Goal: Task Accomplishment & Management: Use online tool/utility

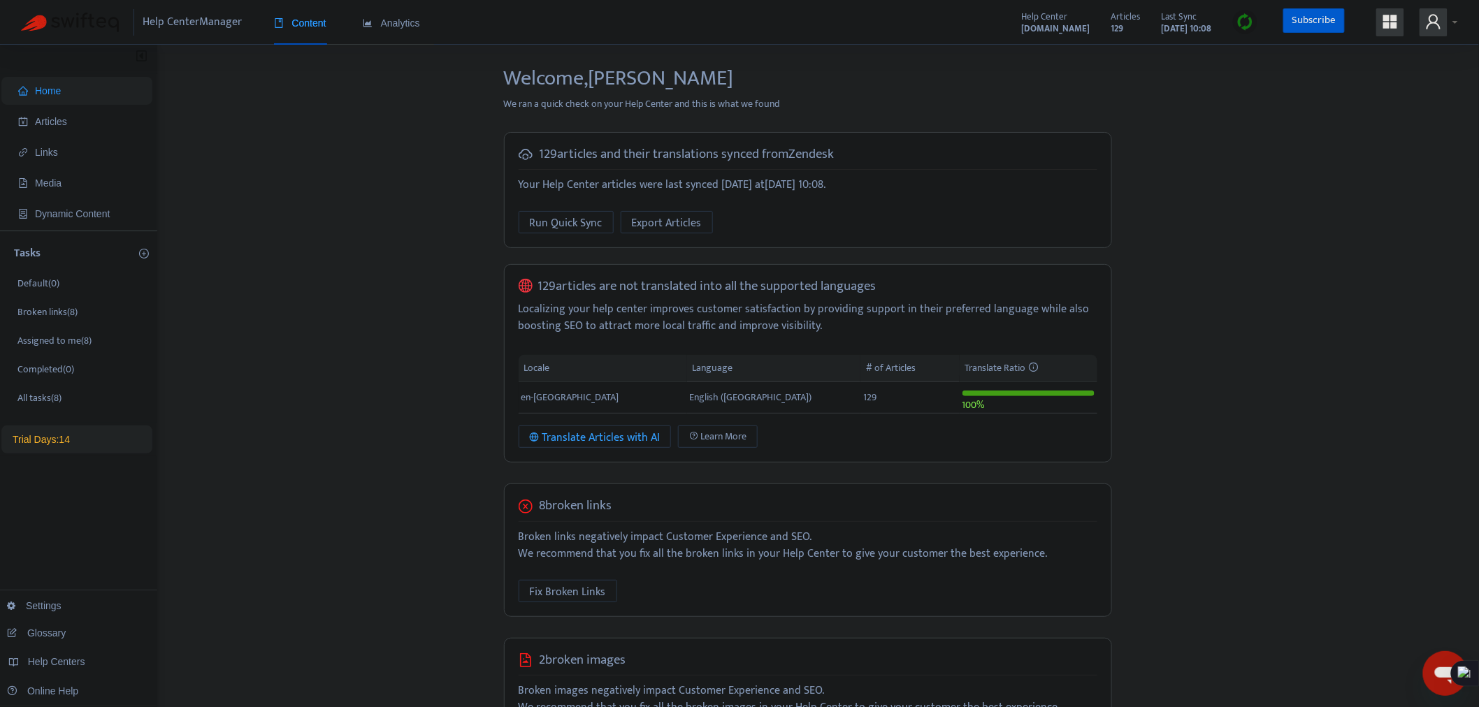
click at [1022, 25] on strong "[DOMAIN_NAME]" at bounding box center [1056, 28] width 68 height 15
click at [1443, 22] on span at bounding box center [1433, 22] width 28 height 28
click at [1167, 129] on link "[DOMAIN_NAME]" at bounding box center [1127, 134] width 85 height 16
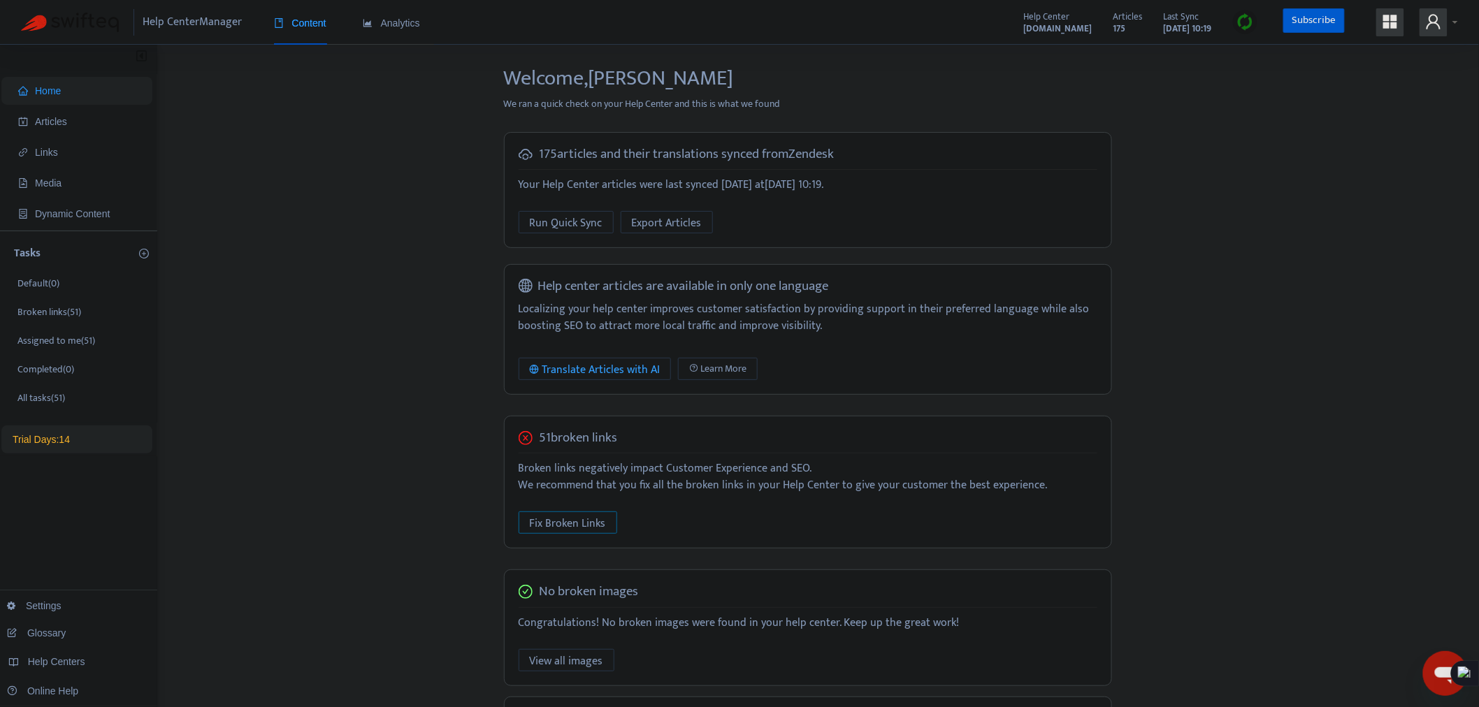
click at [556, 525] on span "Fix Broken Links" at bounding box center [568, 523] width 76 height 17
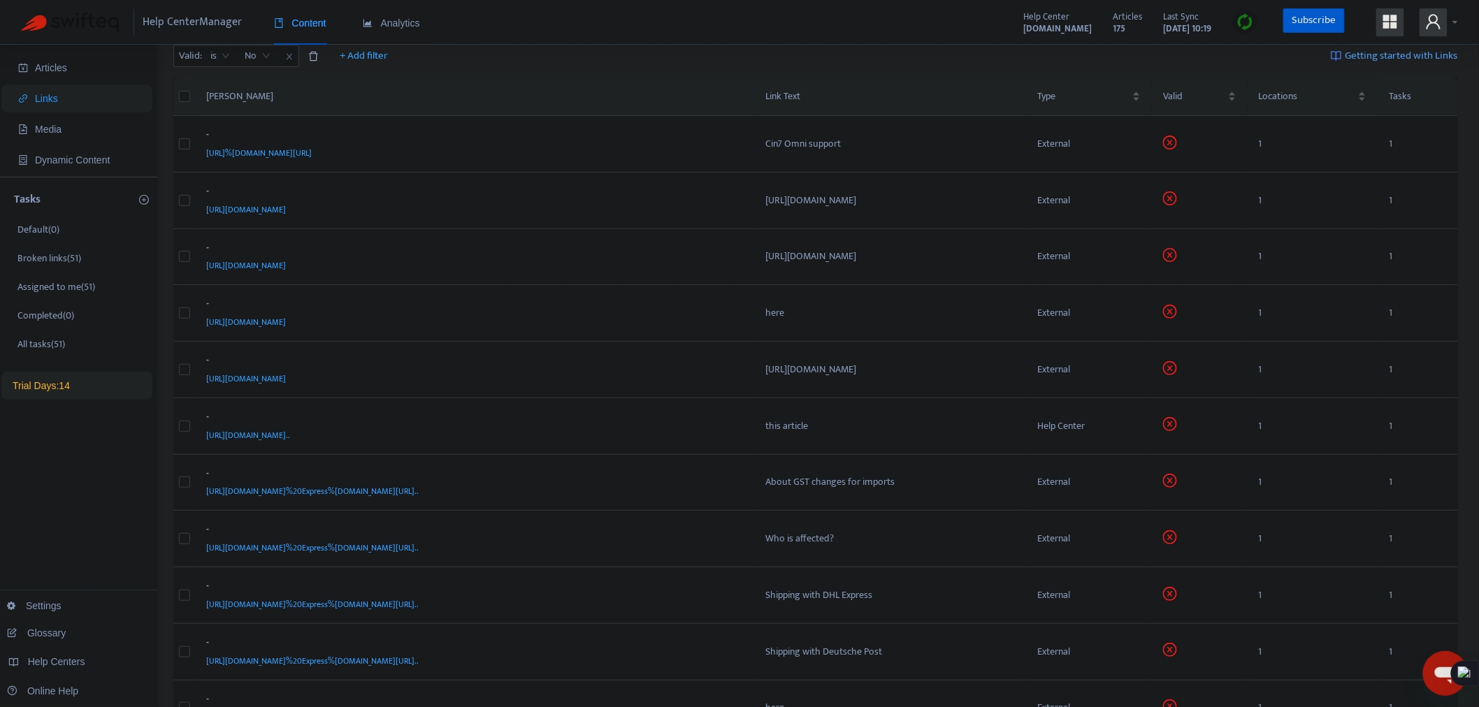
scroll to position [52, 0]
click at [1437, 25] on icon "user" at bounding box center [1433, 21] width 14 height 15
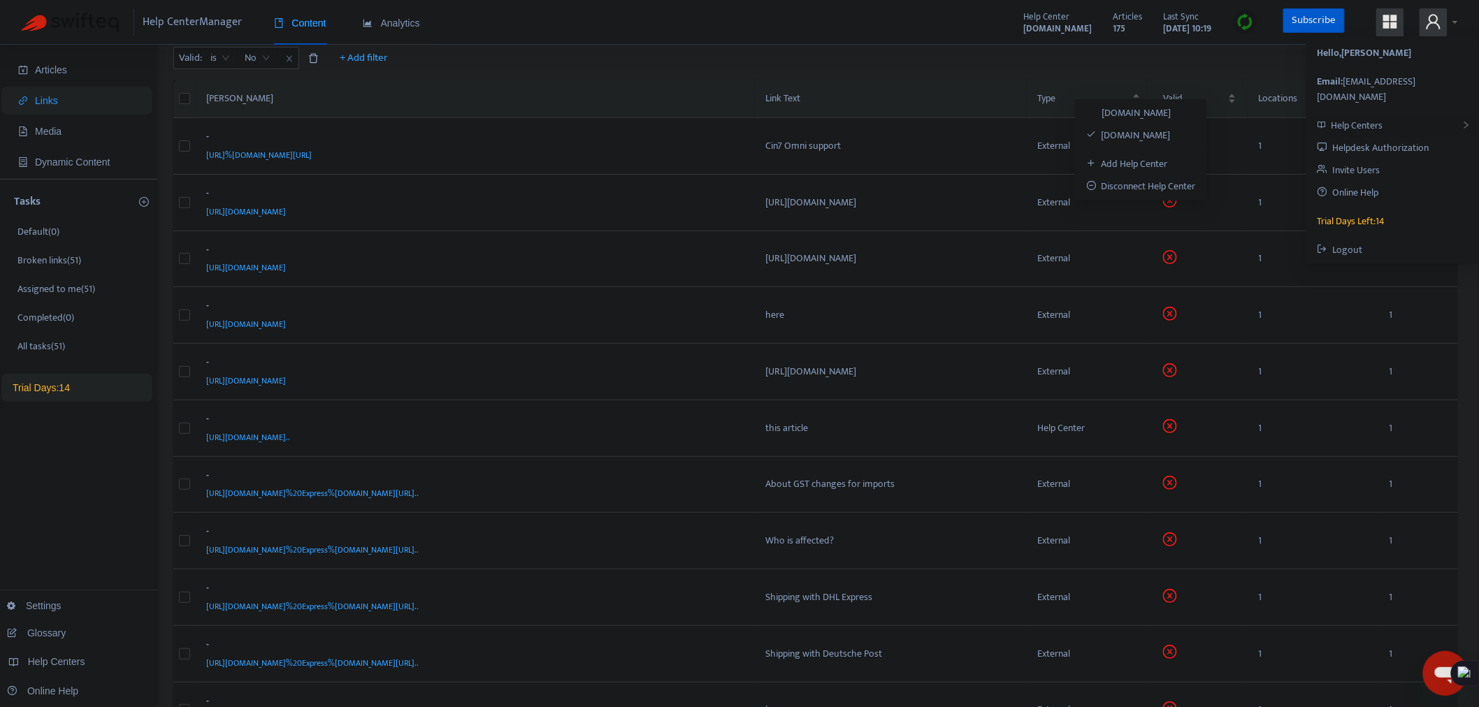
click at [1349, 117] on span "Help Centers" at bounding box center [1356, 125] width 52 height 16
click at [1170, 108] on link "[DOMAIN_NAME]" at bounding box center [1128, 113] width 85 height 16
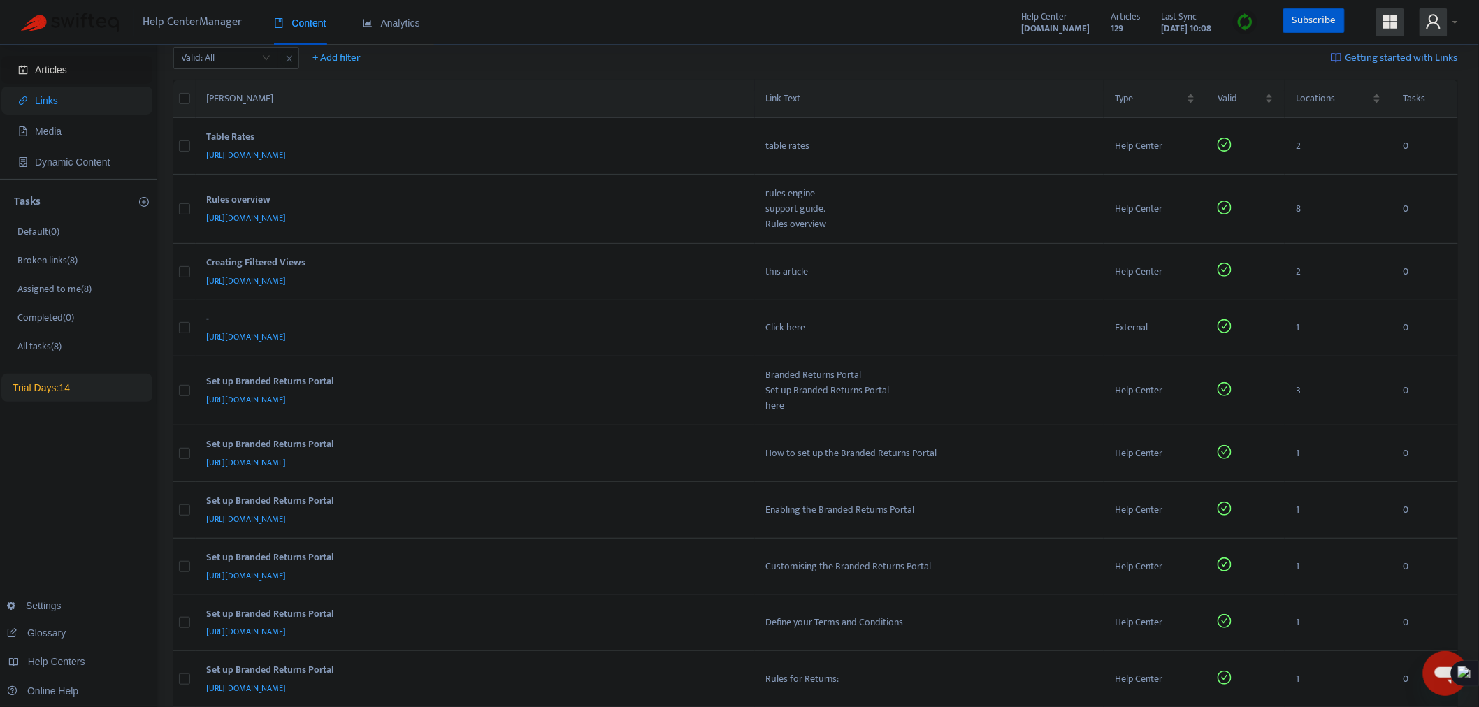
click at [64, 68] on span "Articles" at bounding box center [51, 69] width 32 height 11
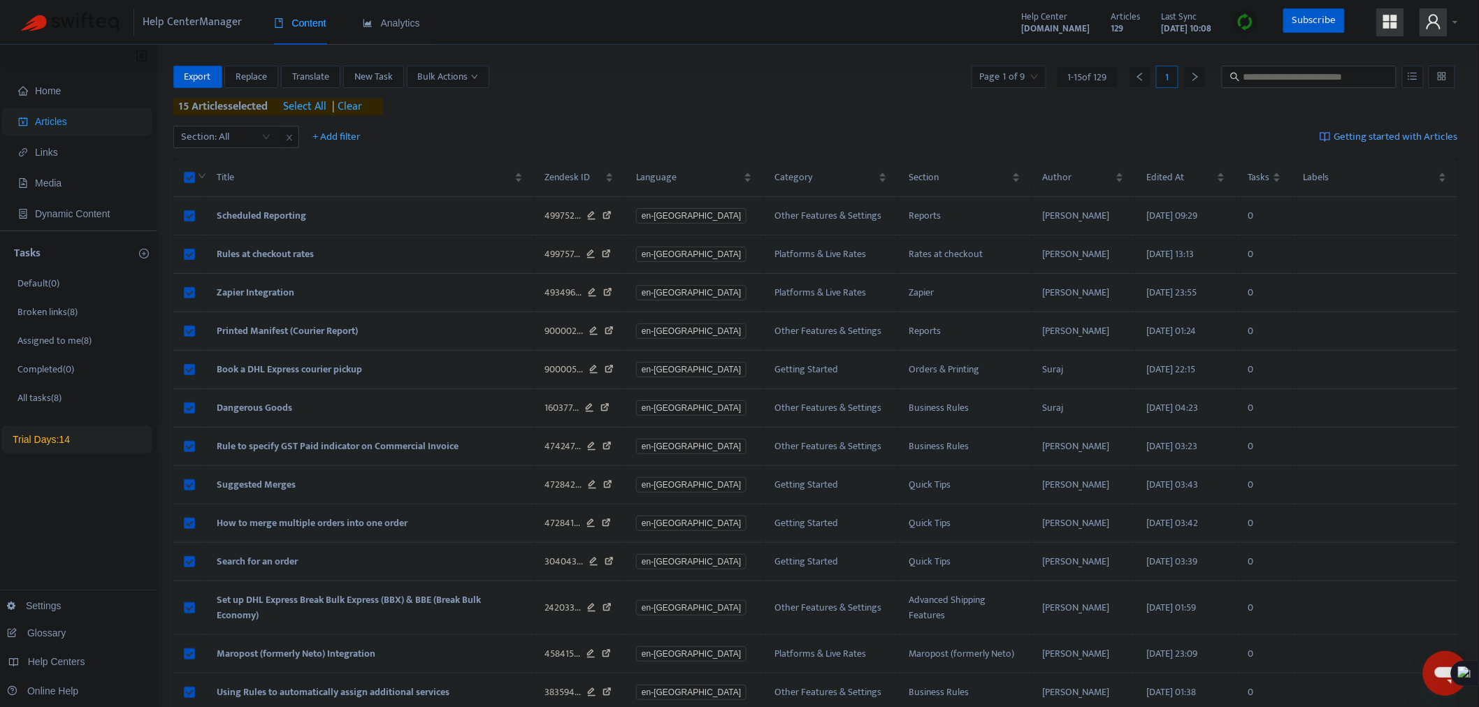
click at [310, 101] on span "select all" at bounding box center [305, 107] width 43 height 17
click at [466, 74] on span "Bulk Actions" at bounding box center [448, 76] width 60 height 15
click at [795, 96] on div "Export Replace Translate New Task Bulk Actions Page 1 of 9 1 - 15 of 129 1 129 …" at bounding box center [815, 91] width 1285 height 50
click at [438, 75] on span "Bulk Actions" at bounding box center [448, 76] width 60 height 15
click at [478, 122] on span "Change Labels" at bounding box center [466, 126] width 94 height 15
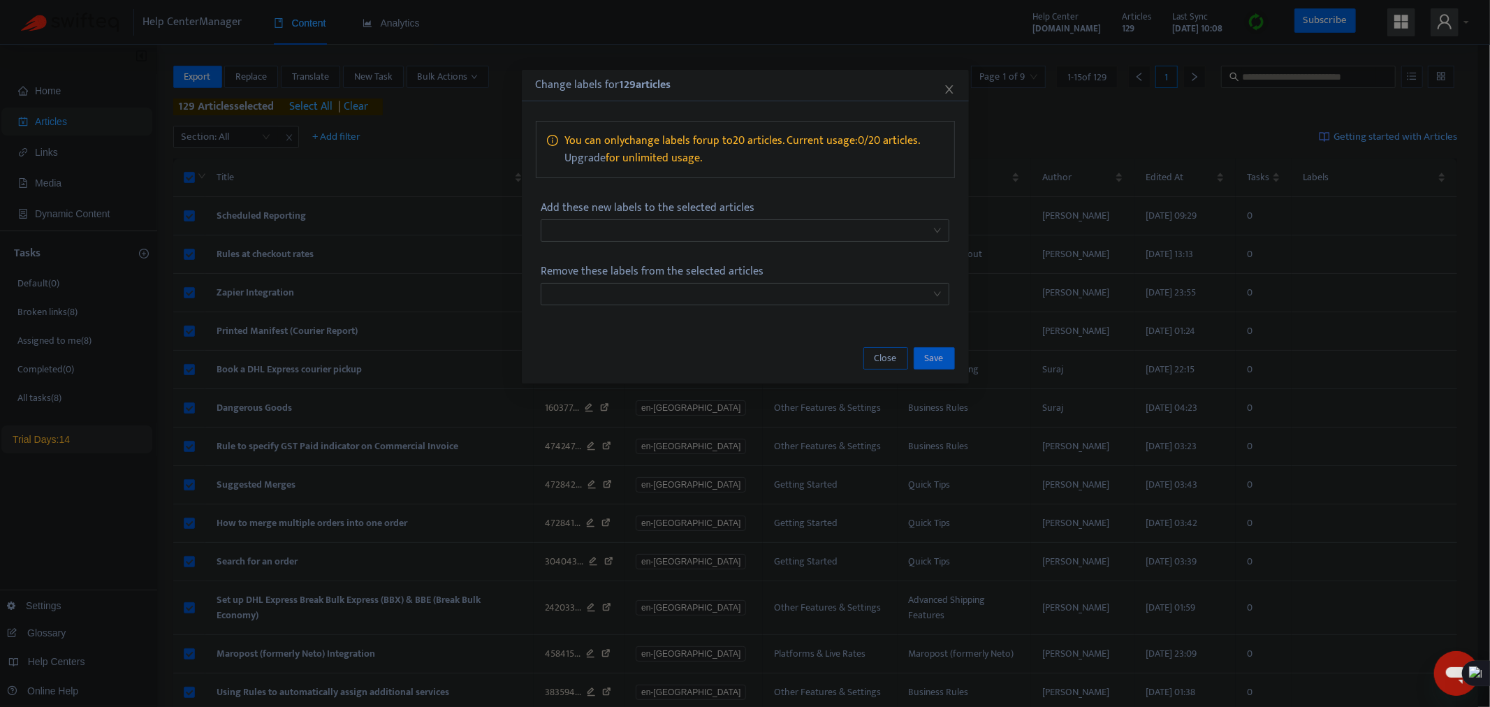
click at [889, 358] on span "Close" at bounding box center [886, 358] width 22 height 15
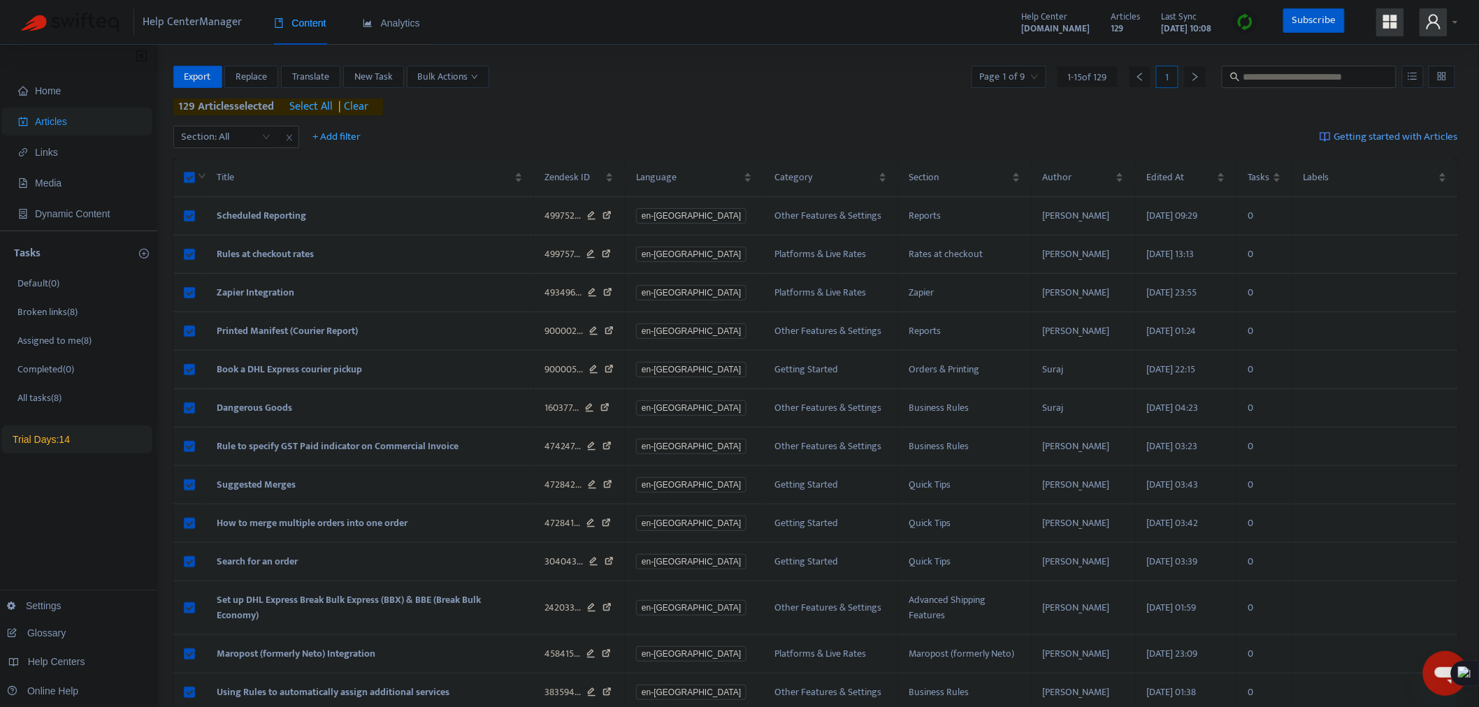
click at [472, 64] on div "Home Articles Links Media Dynamic Content Tasks Default ( 0 ) Broken links ( 8 …" at bounding box center [739, 464] width 1479 height 838
click at [470, 72] on span "Bulk Actions" at bounding box center [448, 76] width 60 height 15
click at [477, 169] on span "Change Location" at bounding box center [453, 172] width 68 height 16
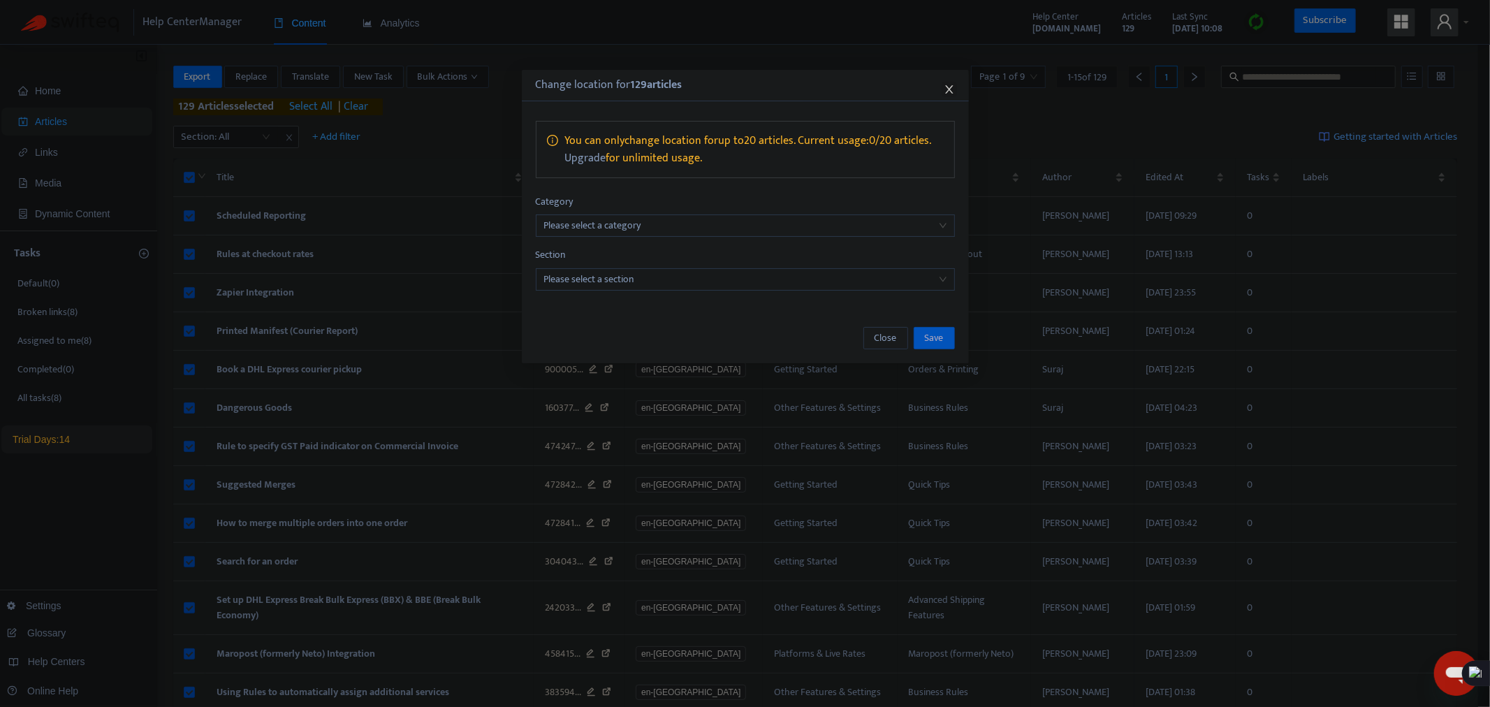
click at [953, 88] on icon "close" at bounding box center [949, 89] width 11 height 11
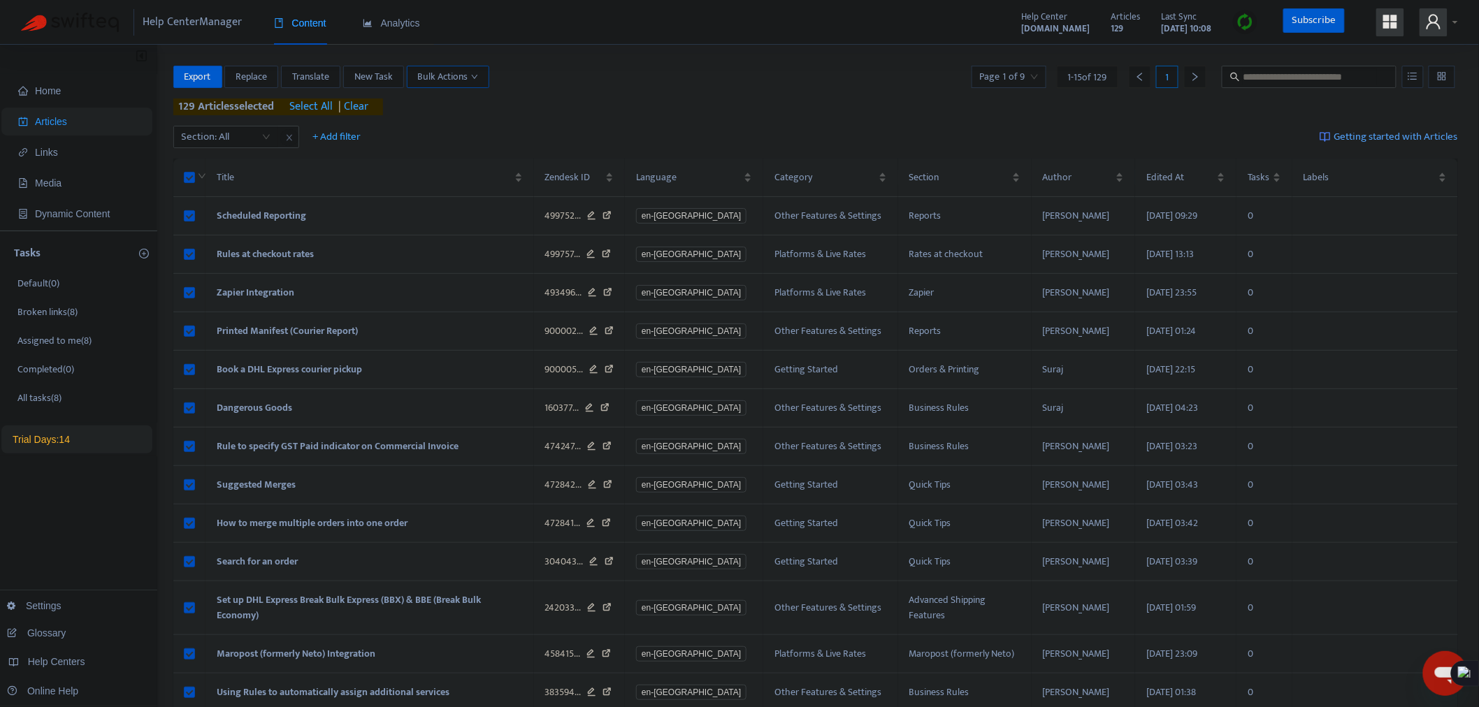
click at [439, 77] on span "Bulk Actions" at bounding box center [448, 76] width 60 height 15
click at [686, 59] on div "Home Articles Links Media Dynamic Content Tasks Default ( 0 ) Broken links ( 8 …" at bounding box center [739, 464] width 1479 height 838
click at [430, 73] on span "Bulk Actions" at bounding box center [448, 76] width 60 height 15
click at [616, 78] on div "Export Replace Translate New Task Bulk Actions Page 1 of 9 1 - 15 of 129 1" at bounding box center [815, 77] width 1285 height 22
click at [1439, 31] on span at bounding box center [1433, 22] width 28 height 28
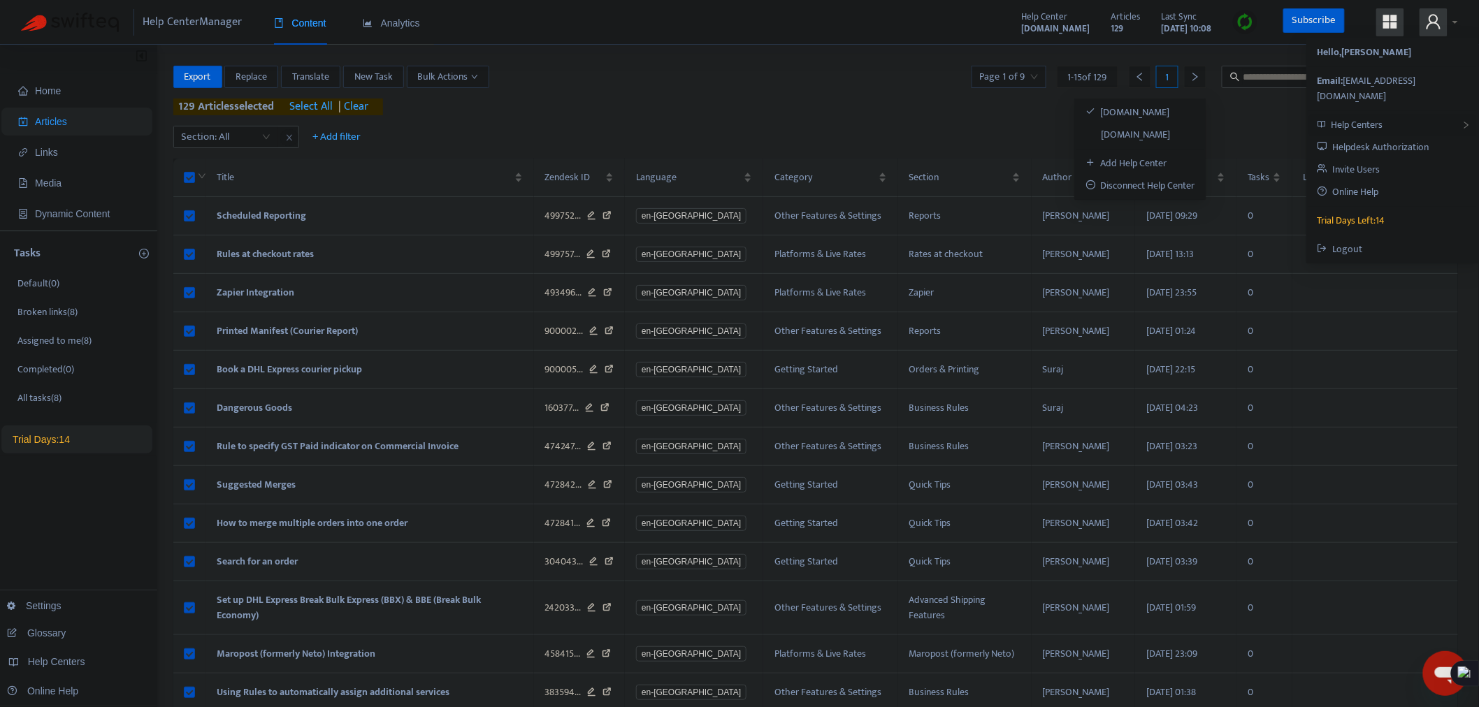
click at [1375, 117] on span "Help Centers" at bounding box center [1356, 125] width 52 height 16
click at [1170, 131] on link "dhlexpresscommerceknowledge.zendesk.com" at bounding box center [1127, 134] width 85 height 16
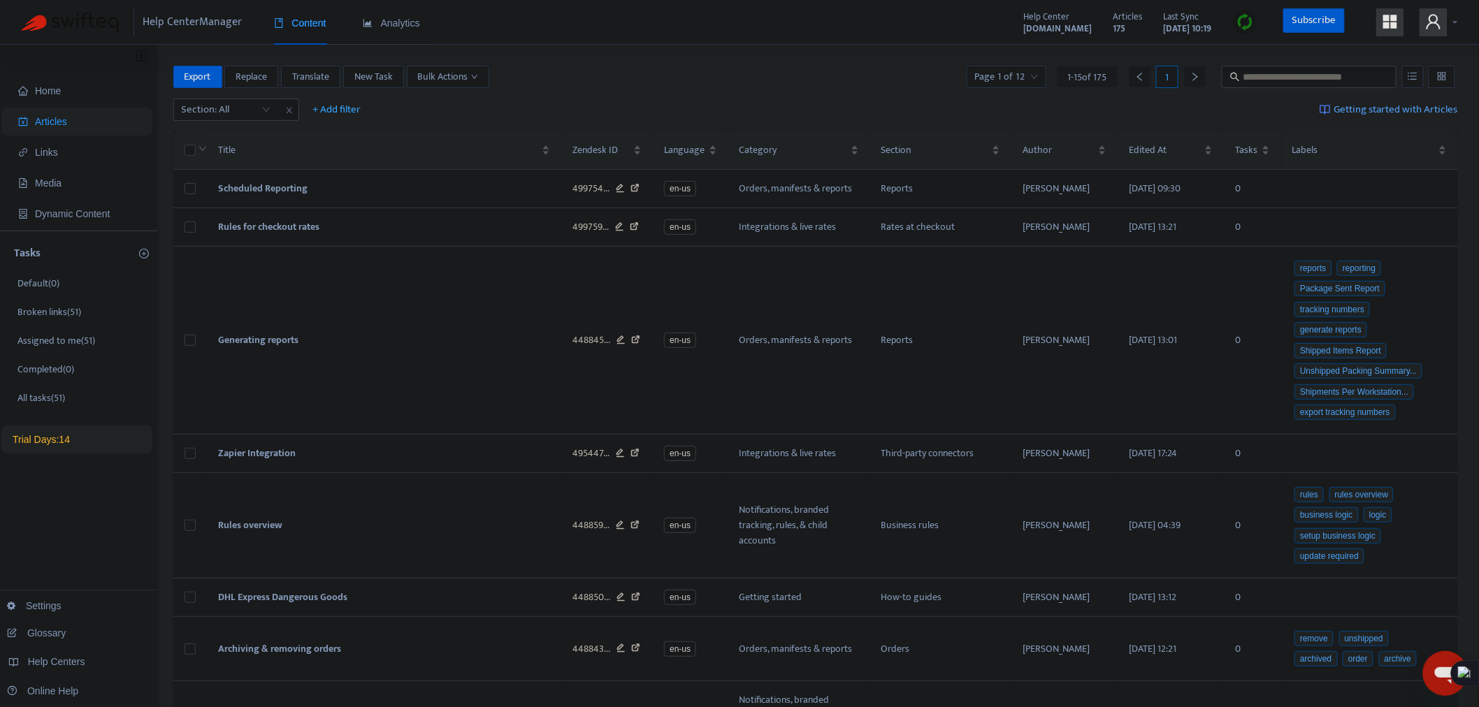
click at [1434, 16] on icon "user" at bounding box center [1433, 21] width 14 height 15
click at [1350, 184] on link "Online Help" at bounding box center [1347, 192] width 61 height 16
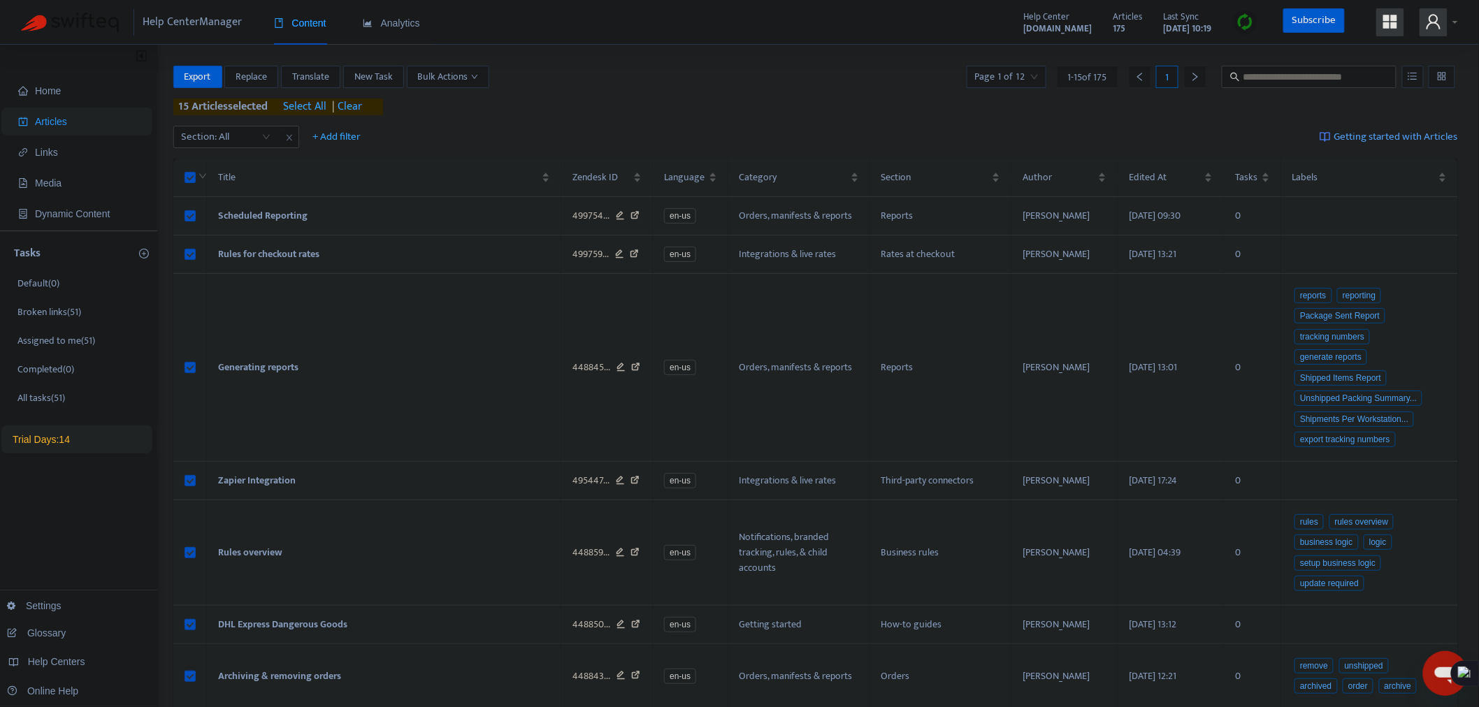
click at [310, 101] on span "select all" at bounding box center [305, 107] width 43 height 17
click at [447, 73] on span "Bulk Actions" at bounding box center [448, 76] width 60 height 15
click at [444, 99] on span "Duplicate" at bounding box center [438, 104] width 38 height 16
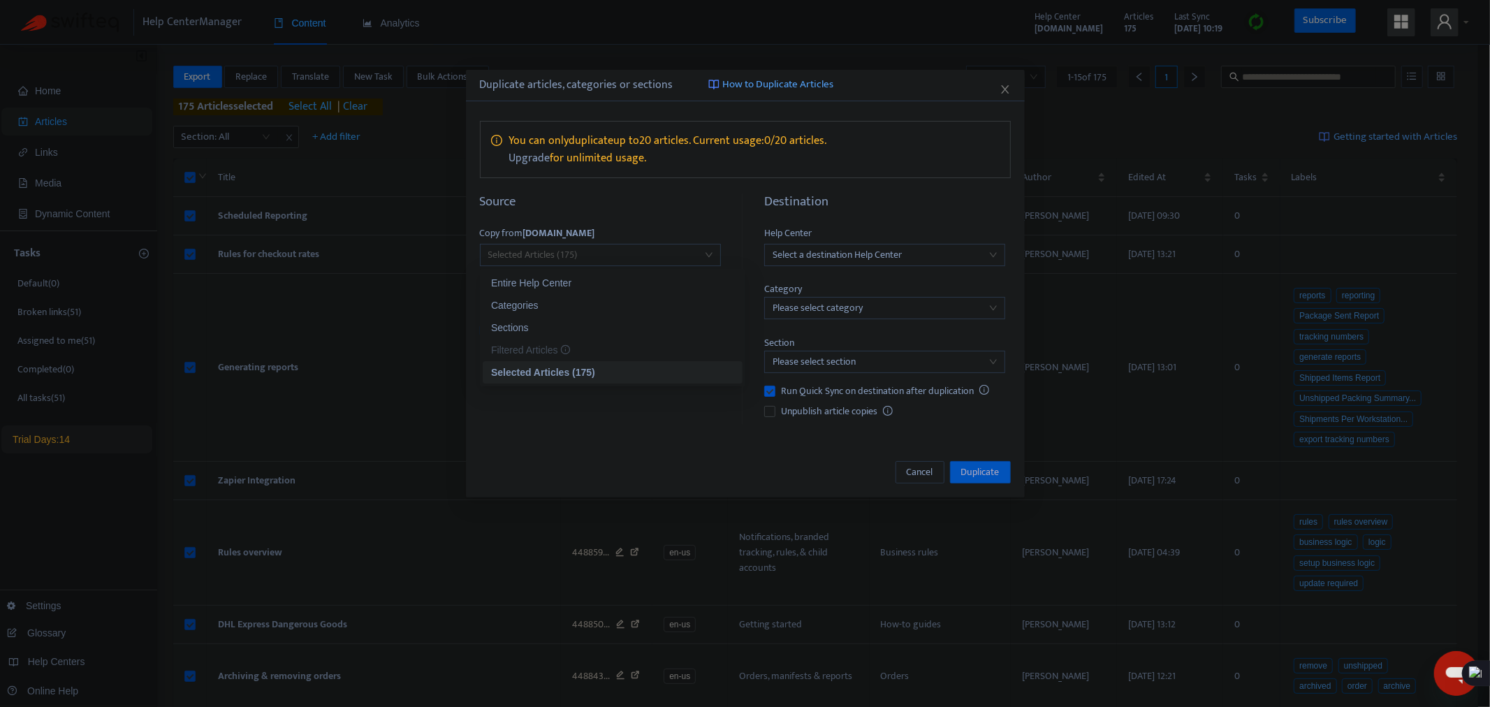
click at [611, 262] on span "Selected Articles (175)" at bounding box center [600, 255] width 224 height 21
click at [543, 282] on div "Entire Help Center" at bounding box center [612, 282] width 243 height 15
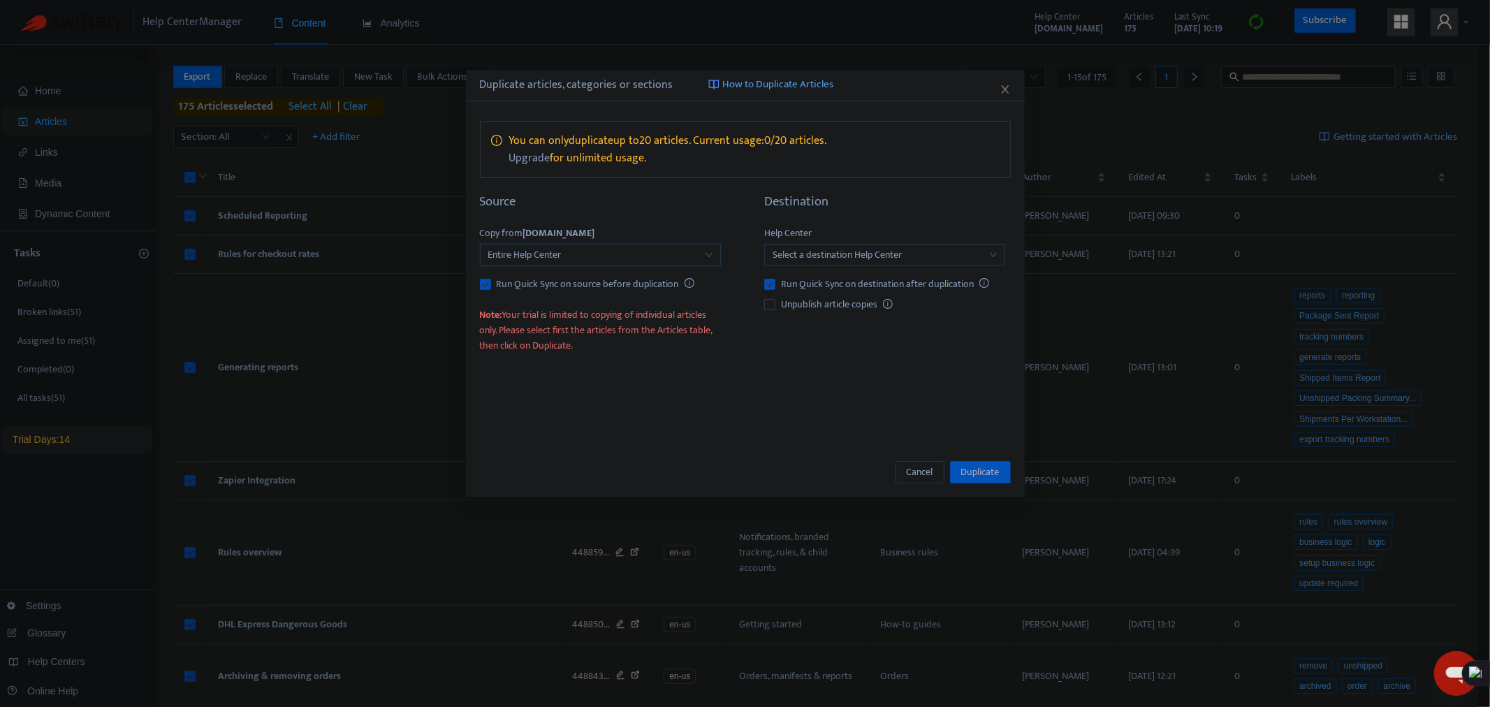
click at [959, 249] on input "search" at bounding box center [885, 255] width 224 height 21
click at [920, 284] on div "support.dhlexpresscommerce.com" at bounding box center [897, 282] width 243 height 15
click at [751, 82] on span "How to Duplicate Articles" at bounding box center [778, 85] width 111 height 16
click at [1001, 92] on icon "close" at bounding box center [1005, 89] width 11 height 11
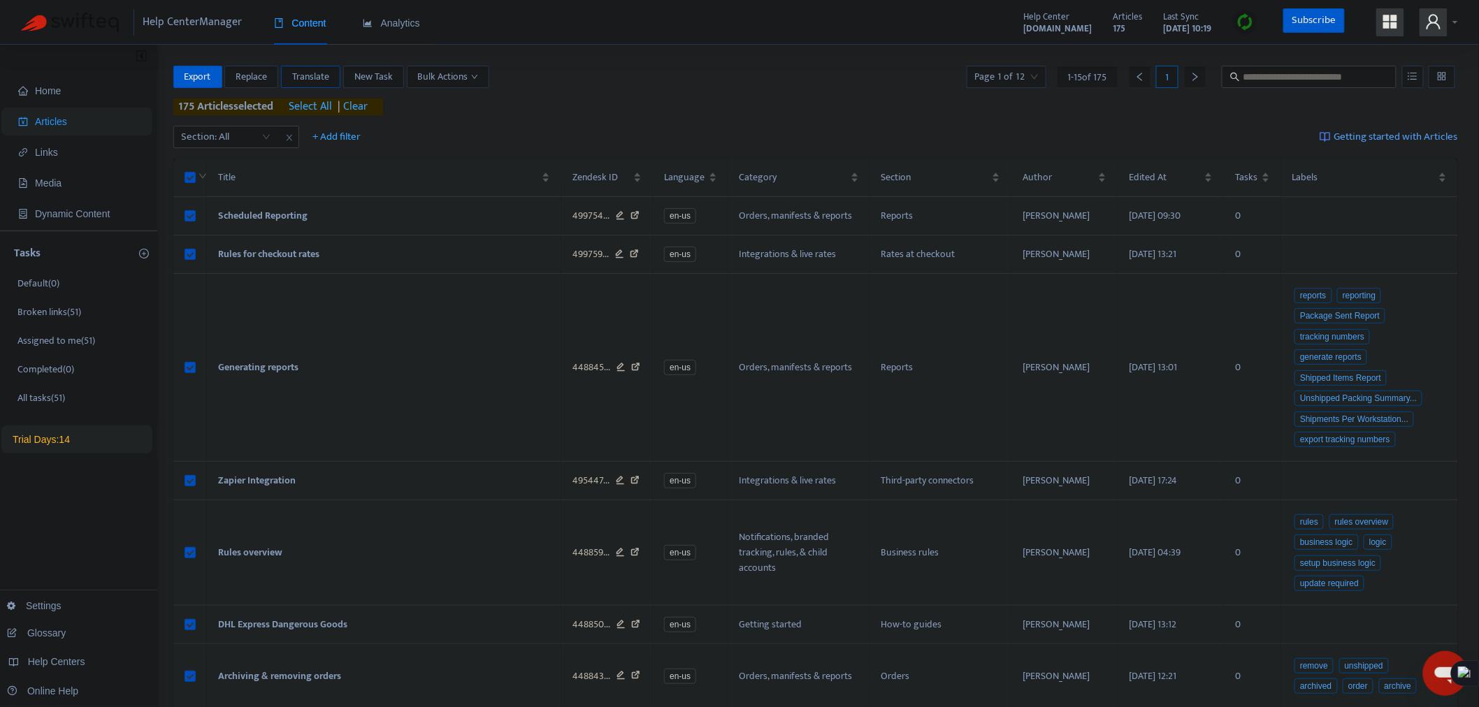
click at [322, 74] on span "Translate" at bounding box center [310, 76] width 37 height 15
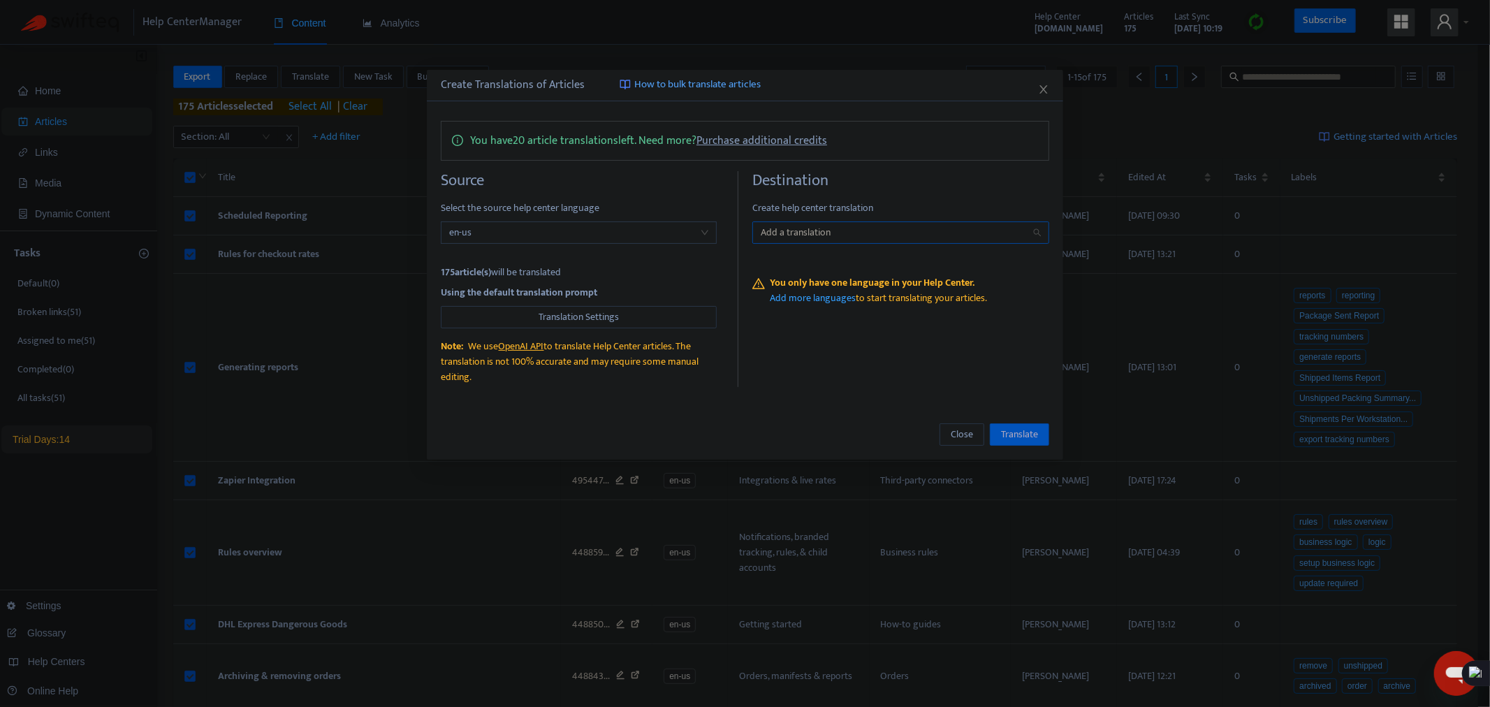
click at [841, 231] on div at bounding box center [894, 232] width 276 height 17
click at [997, 238] on div at bounding box center [894, 232] width 276 height 17
click at [608, 317] on span "Translation Settings" at bounding box center [579, 317] width 80 height 15
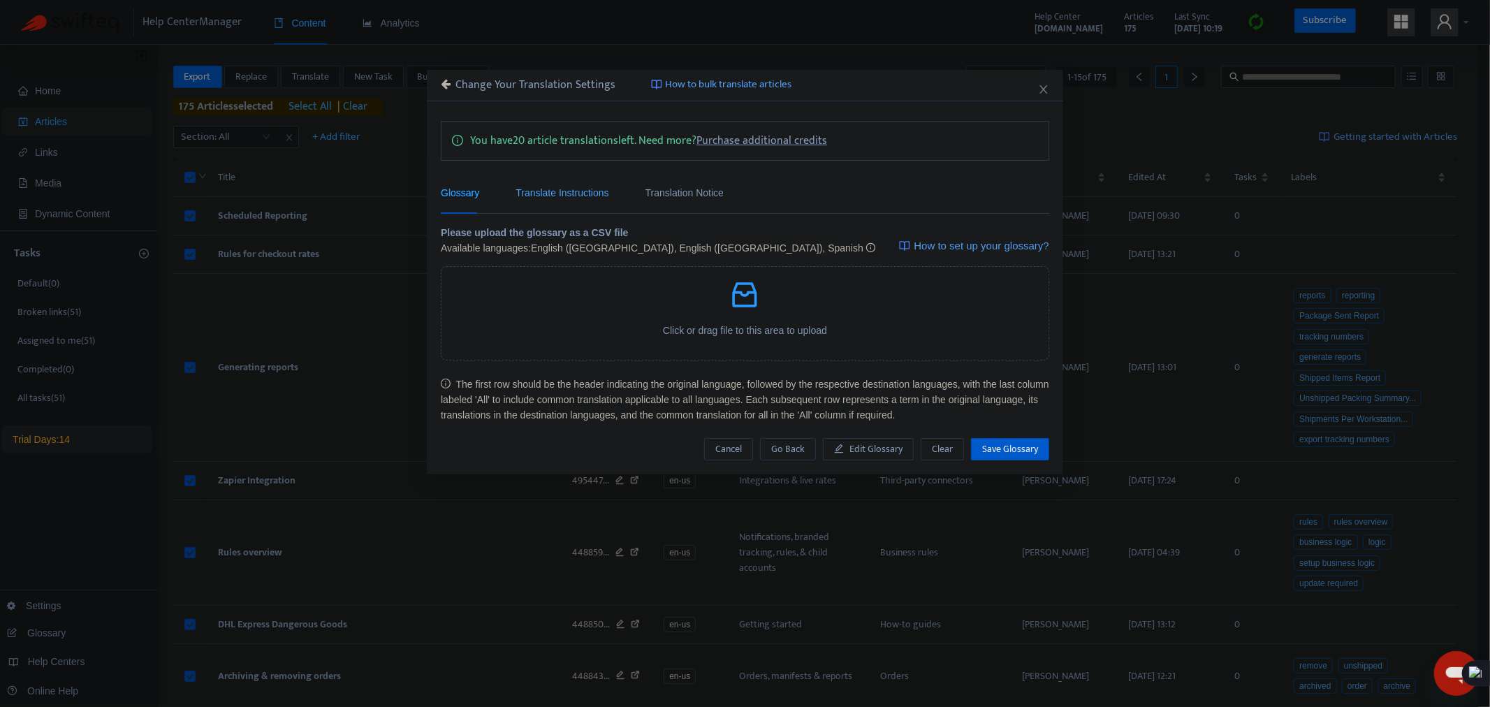
click at [583, 191] on div "Translate Instructions" at bounding box center [562, 192] width 93 height 15
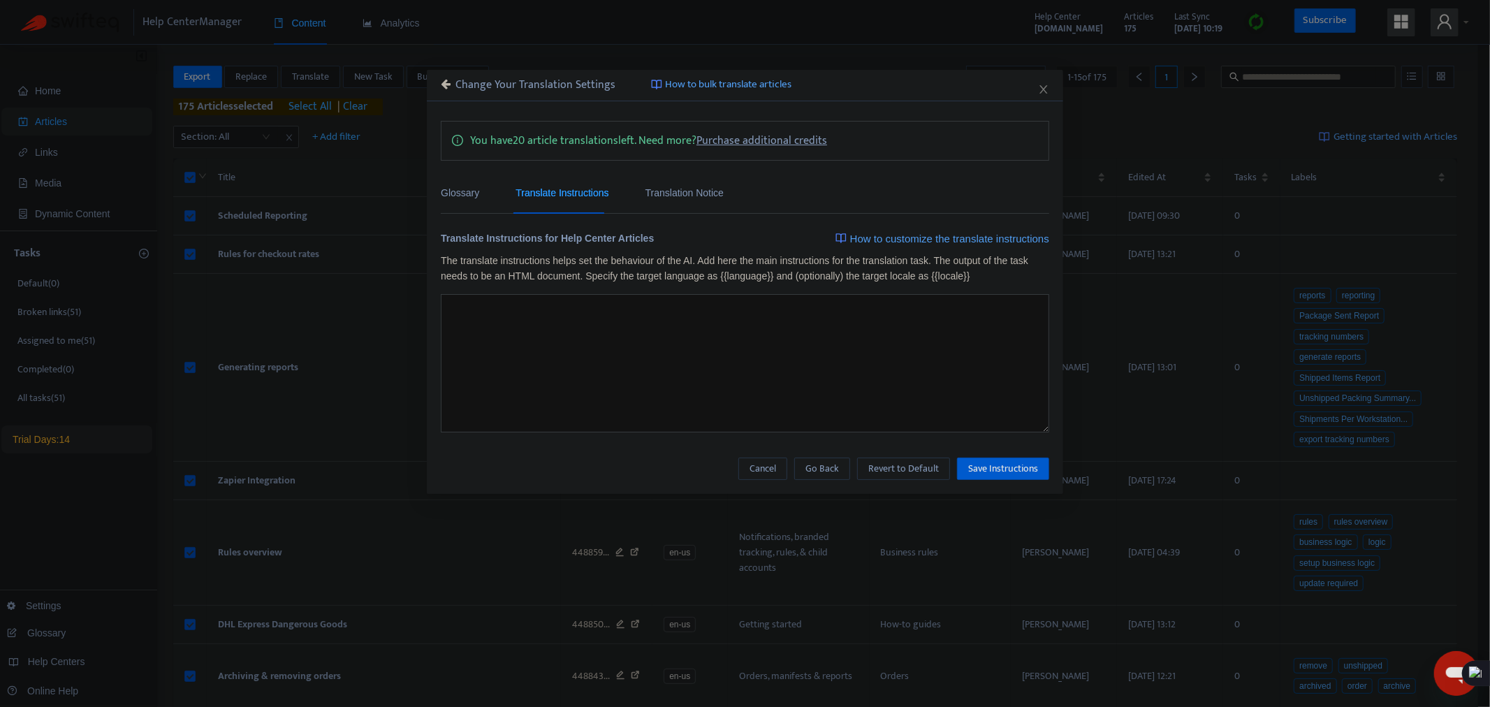
type textarea "**********"
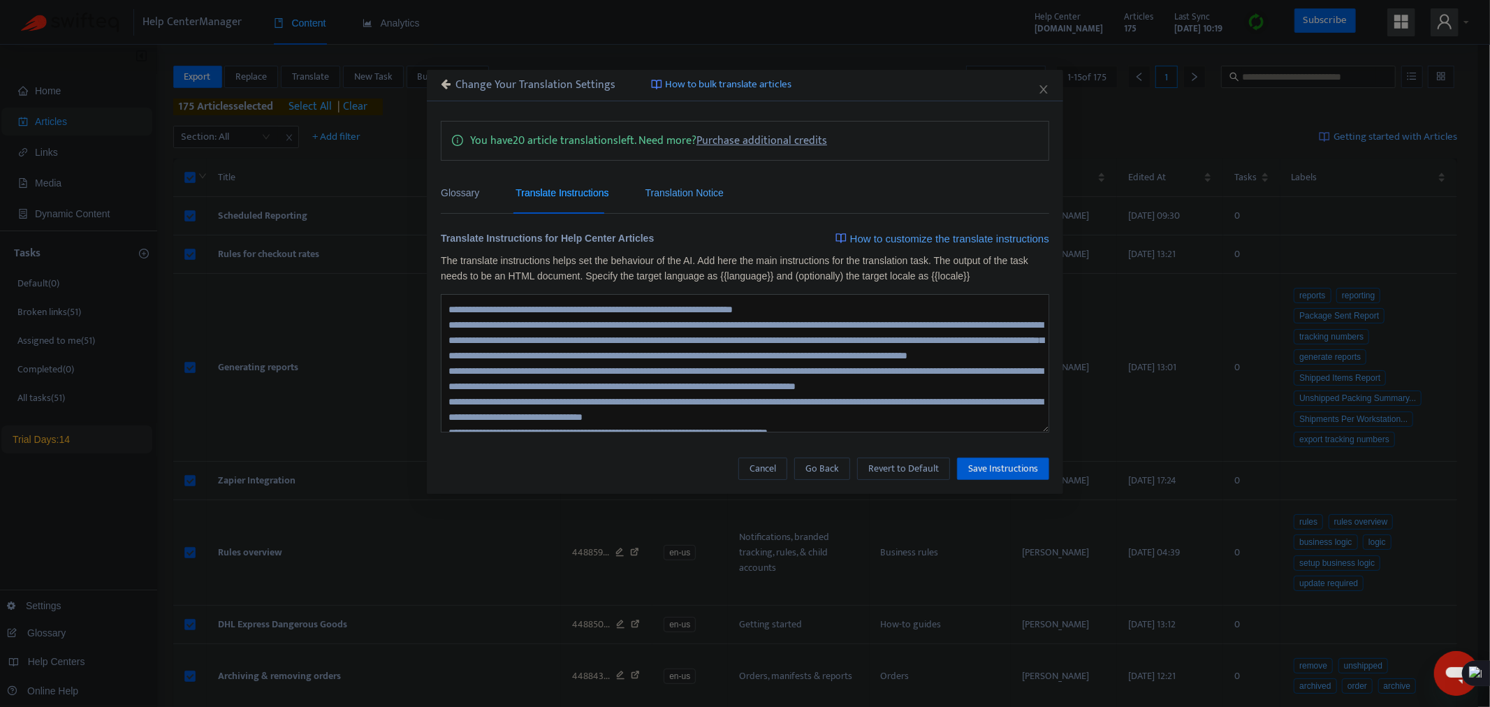
click at [673, 200] on div "Translation Notice" at bounding box center [685, 192] width 78 height 15
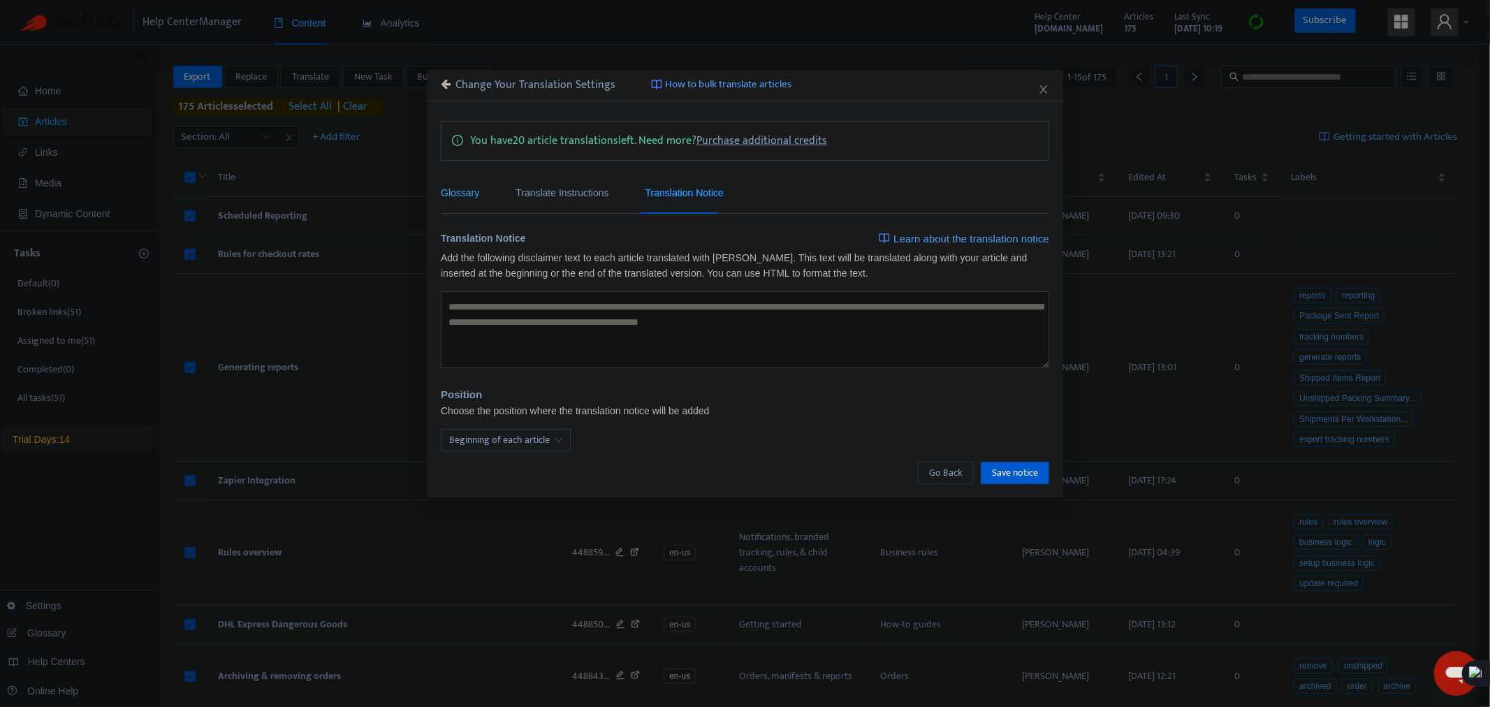
click at [475, 187] on div "Glossary" at bounding box center [460, 192] width 38 height 15
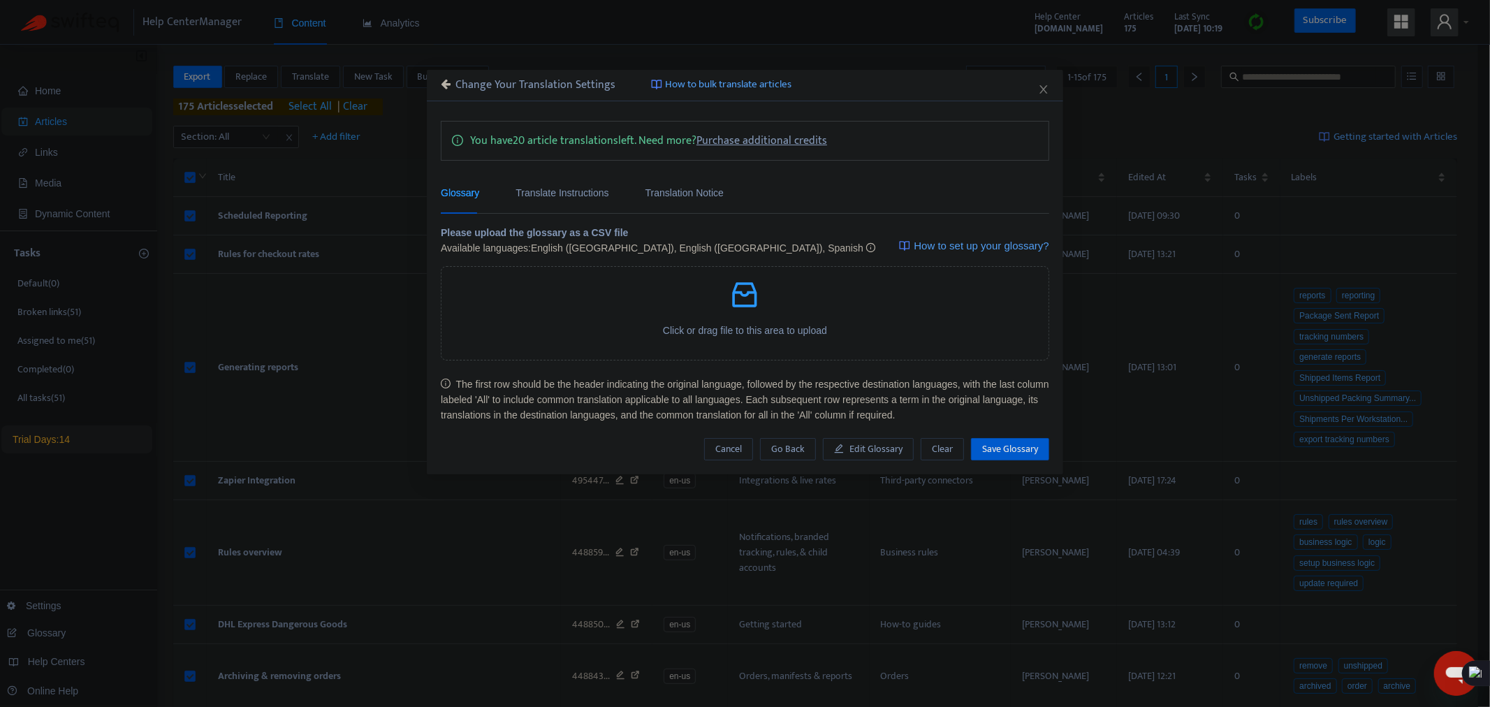
click at [442, 80] on icon at bounding box center [446, 83] width 10 height 11
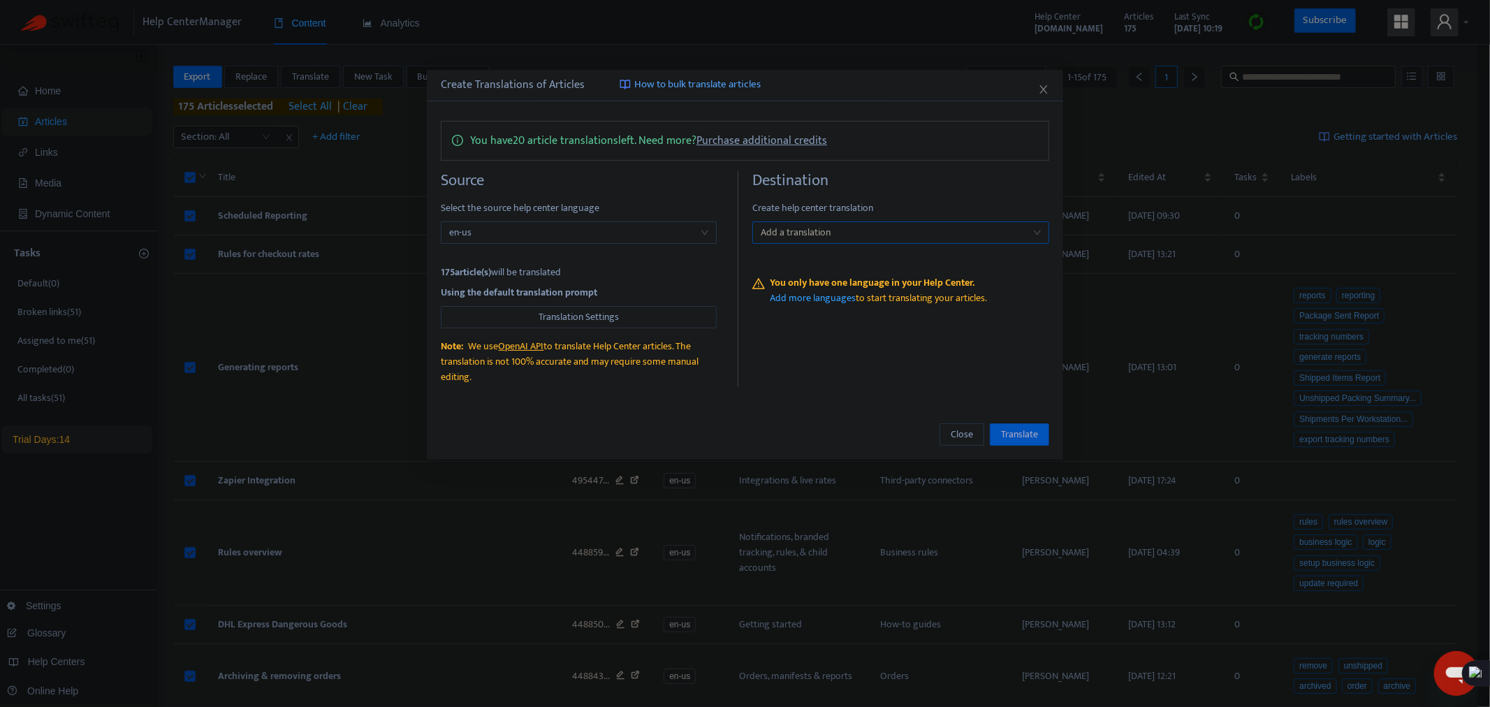
click at [842, 235] on div at bounding box center [894, 232] width 276 height 17
click at [831, 351] on div "Destination Create help center translation Add a translation You only have one …" at bounding box center [901, 279] width 297 height 216
click at [1042, 85] on icon "close" at bounding box center [1043, 89] width 11 height 11
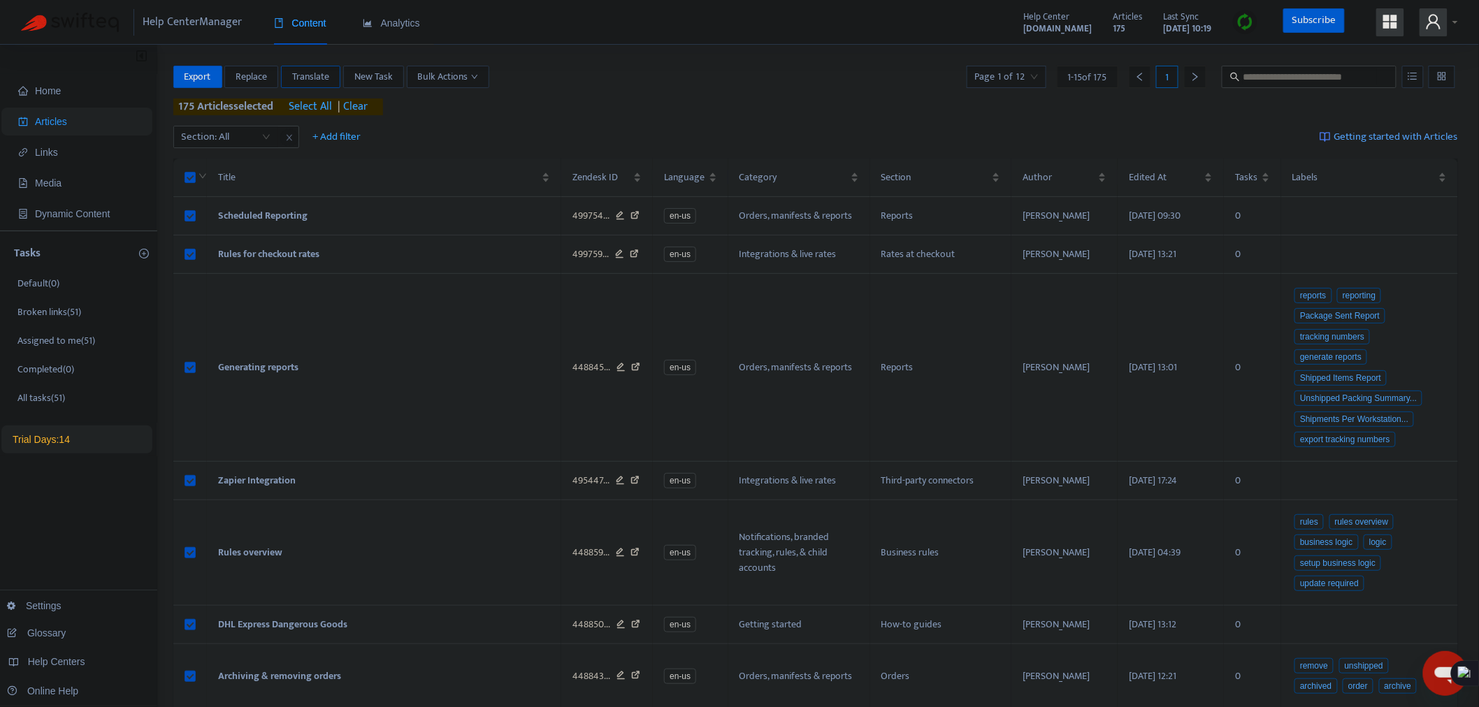
click at [316, 71] on span "Translate" at bounding box center [310, 76] width 37 height 15
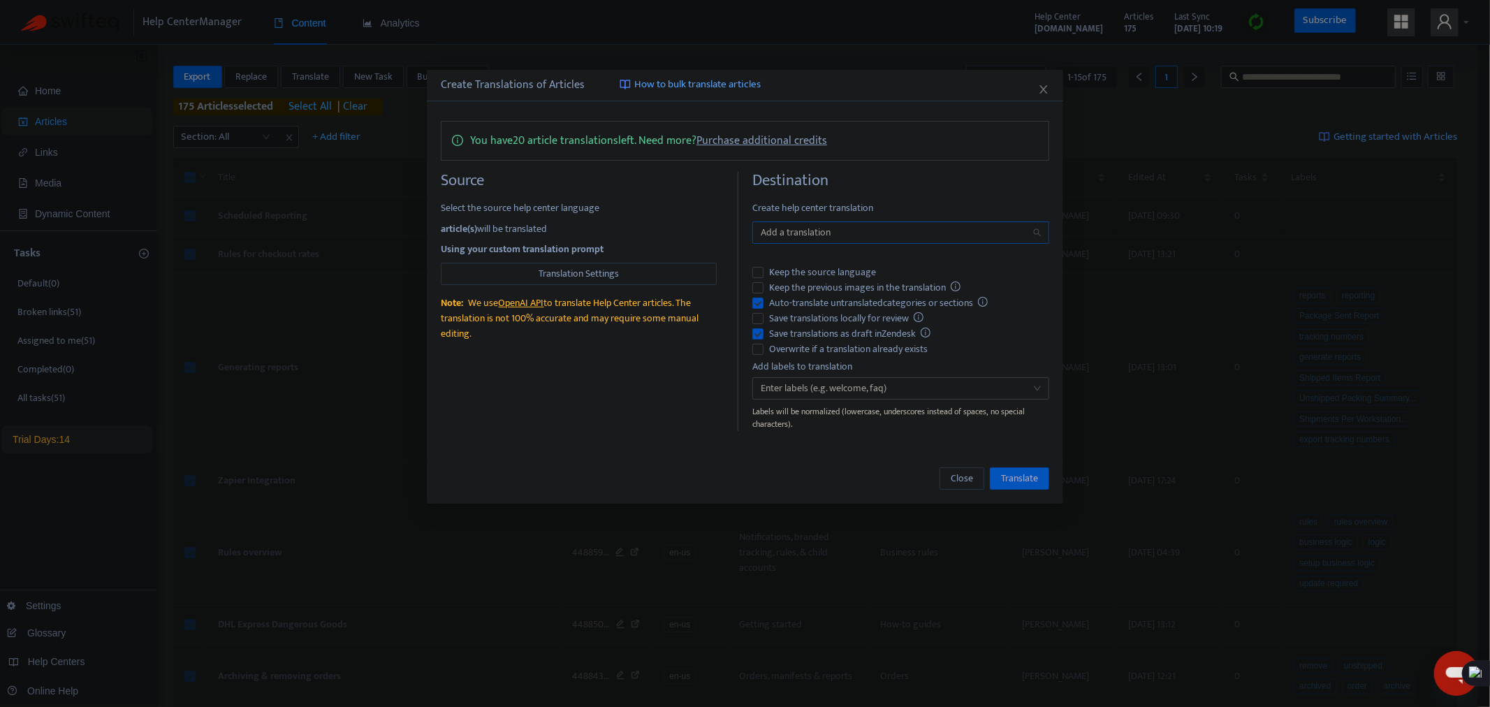
click at [882, 226] on div at bounding box center [894, 232] width 276 height 17
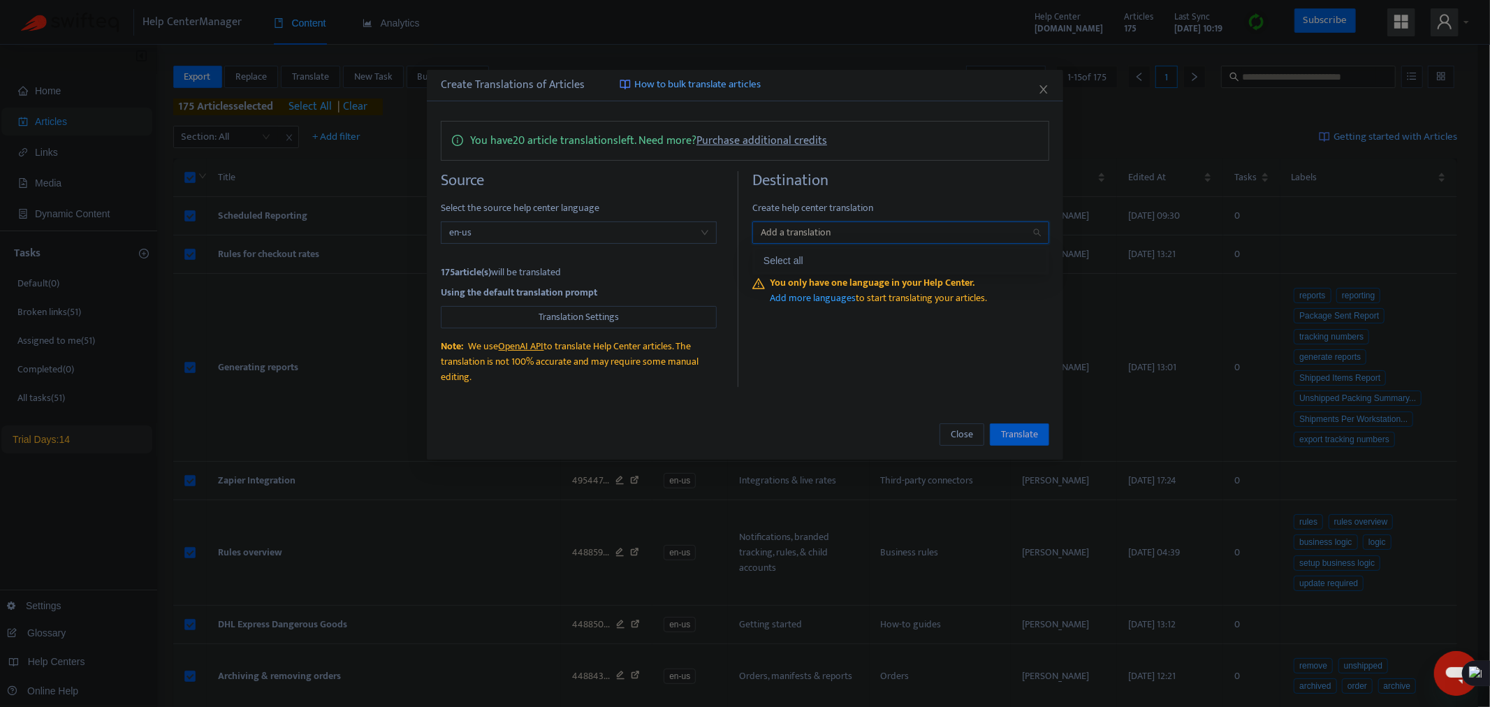
click at [874, 226] on div at bounding box center [894, 232] width 276 height 17
click at [923, 215] on span "Create help center translation" at bounding box center [901, 208] width 297 height 15
click at [583, 229] on span "en-us" at bounding box center [578, 232] width 259 height 21
click at [871, 233] on div at bounding box center [894, 232] width 276 height 17
click at [1027, 235] on div at bounding box center [894, 232] width 276 height 17
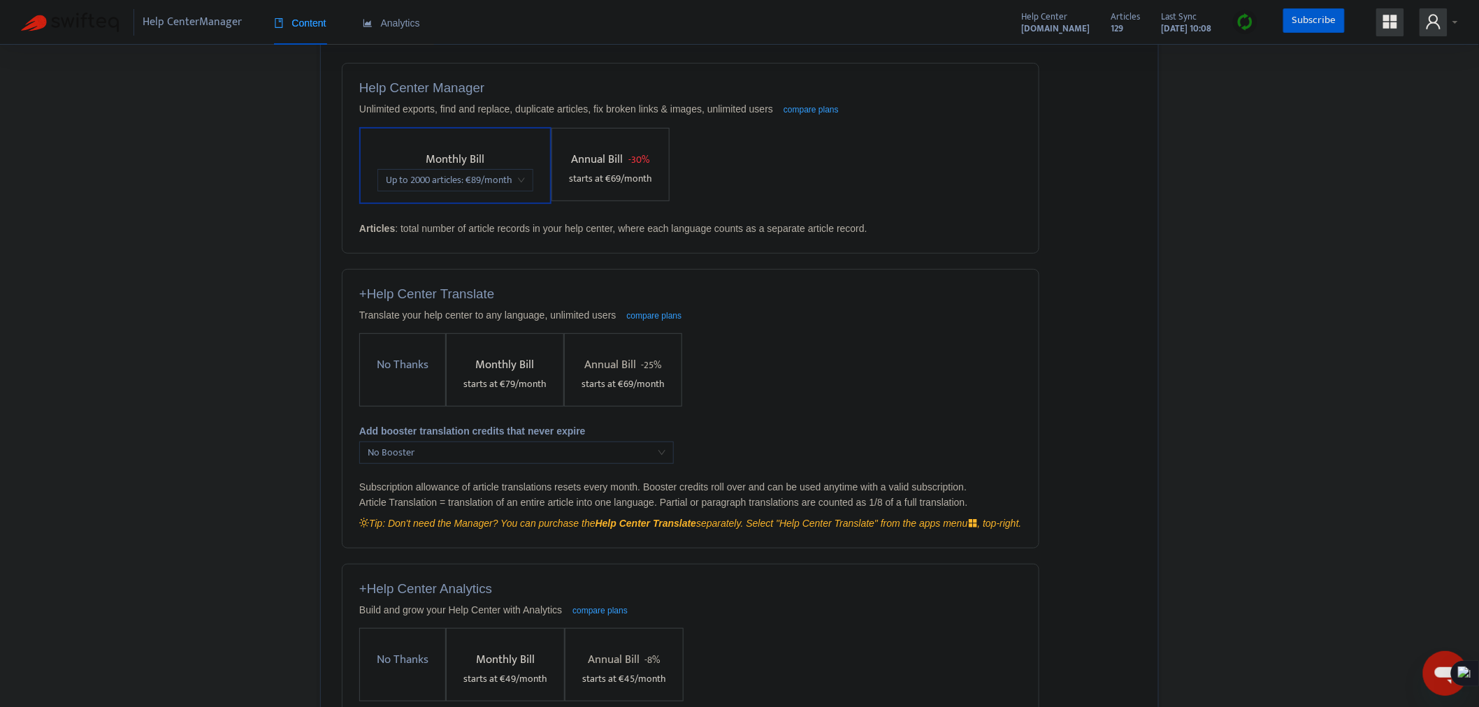
scroll to position [59, 0]
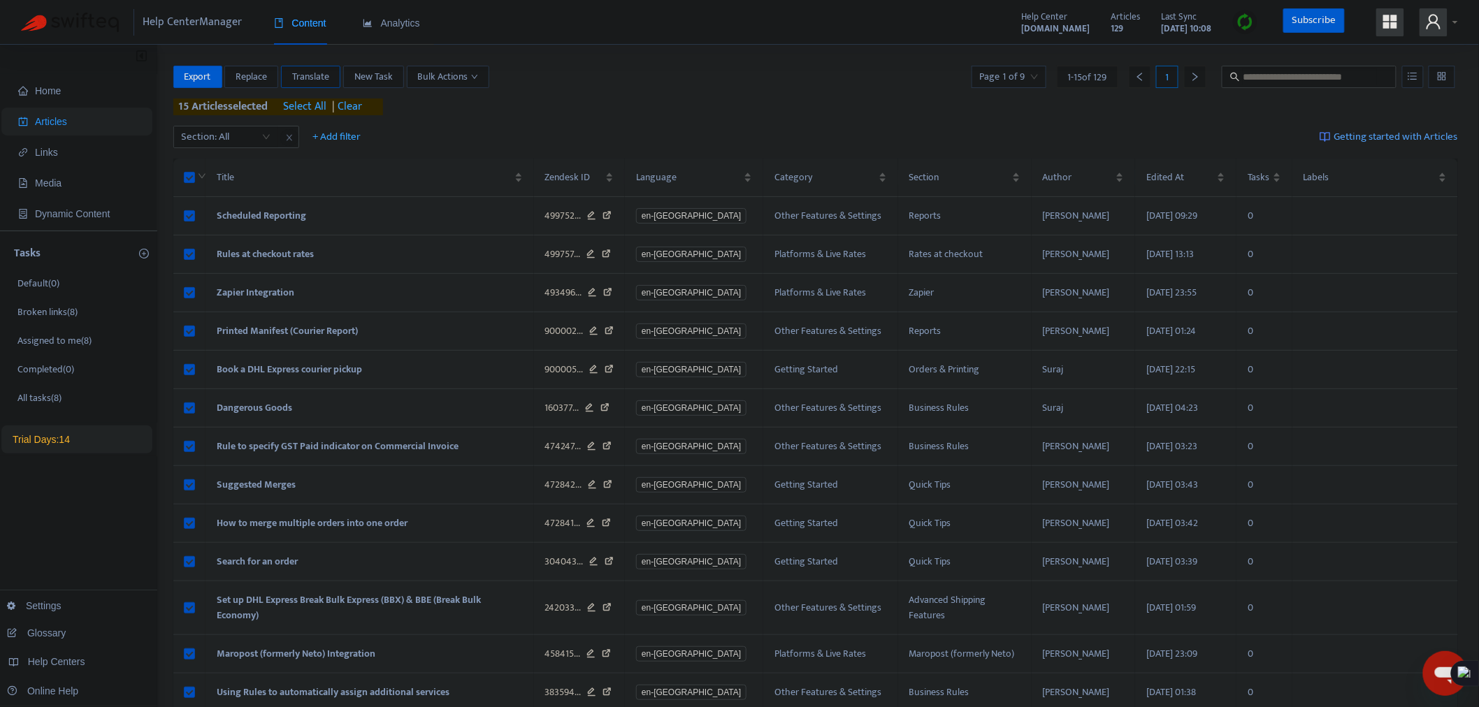
click at [315, 75] on span "Translate" at bounding box center [310, 76] width 37 height 15
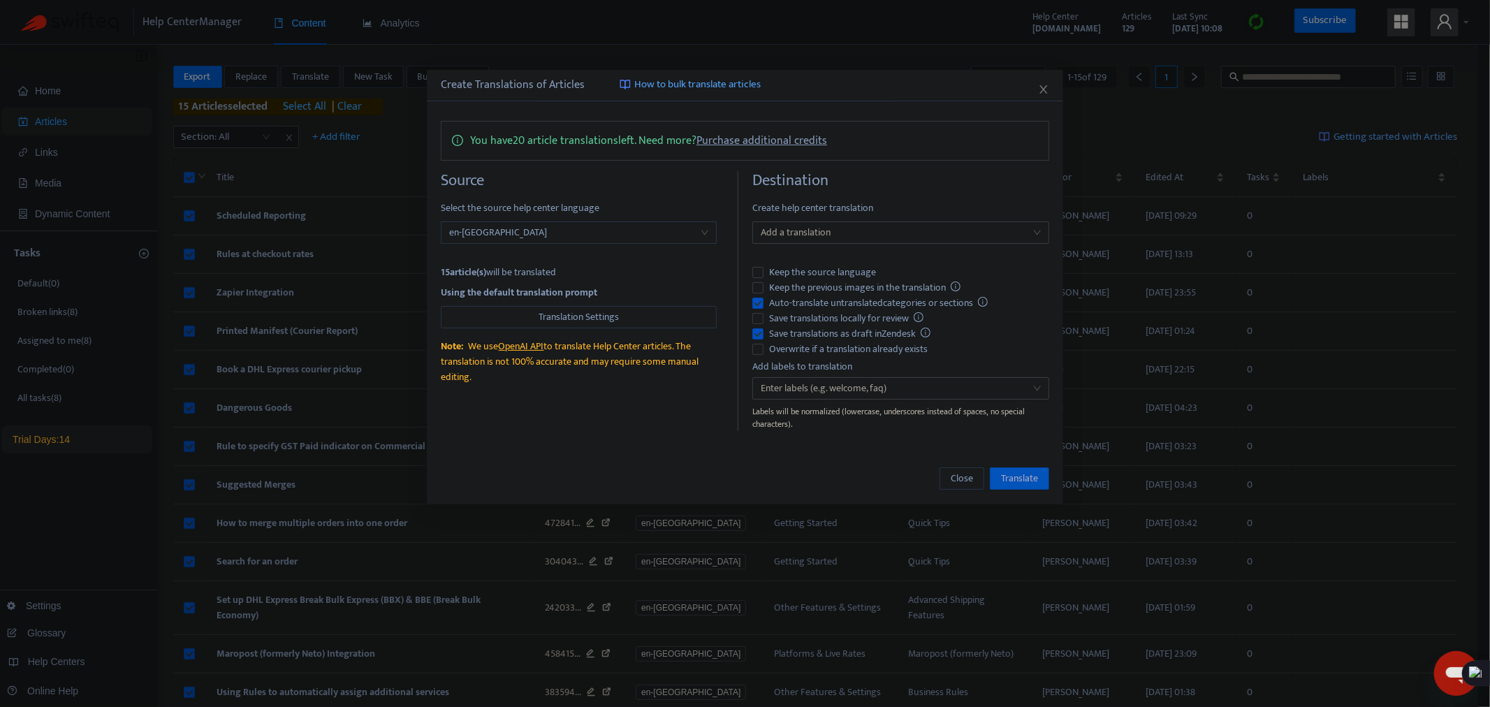
click at [613, 234] on span "en-[GEOGRAPHIC_DATA]" at bounding box center [578, 232] width 259 height 21
click at [872, 233] on div at bounding box center [894, 232] width 276 height 17
click at [1045, 87] on icon "close" at bounding box center [1044, 89] width 8 height 8
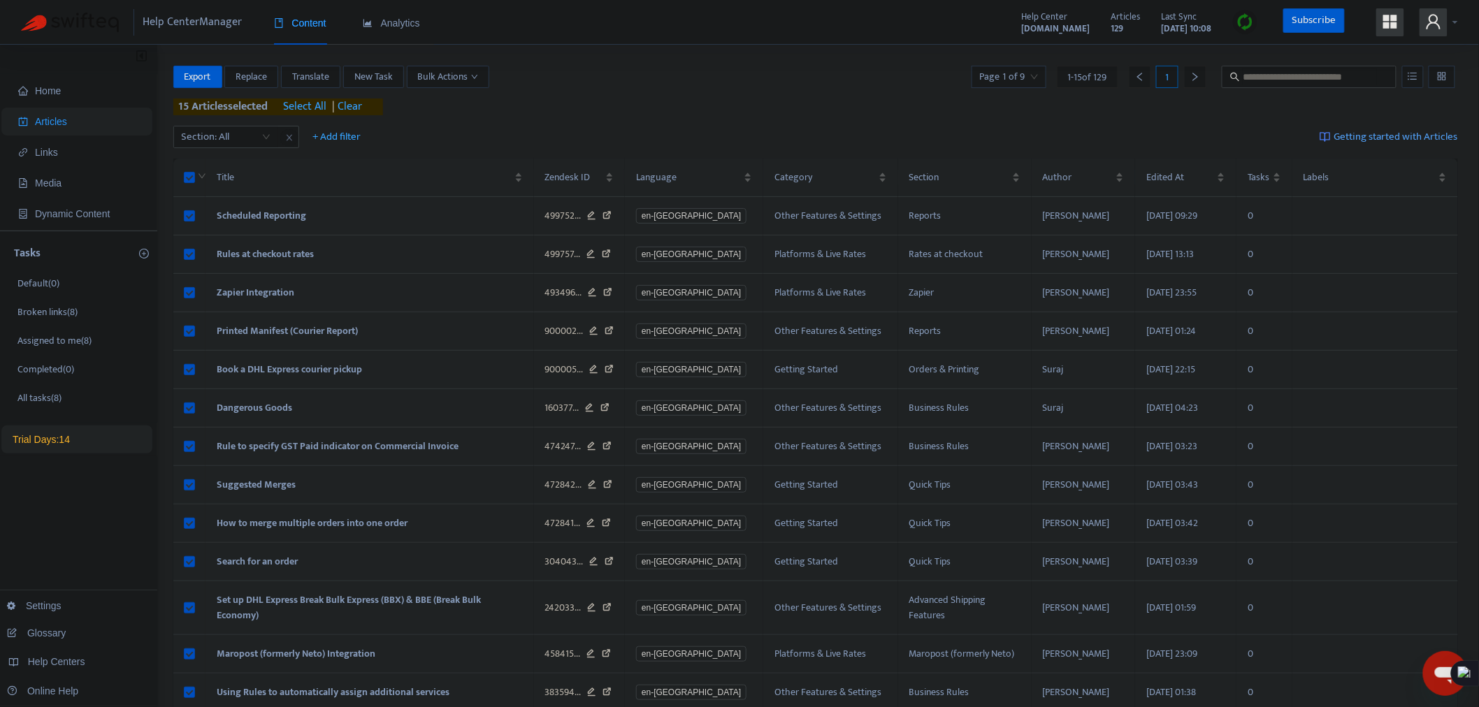
click at [1428, 20] on icon "user" at bounding box center [1433, 21] width 17 height 17
click at [1379, 117] on span "Help Centers" at bounding box center [1356, 125] width 52 height 16
click at [1170, 136] on link "dhlexpresscommerceknowledge.zendesk.com" at bounding box center [1127, 134] width 85 height 16
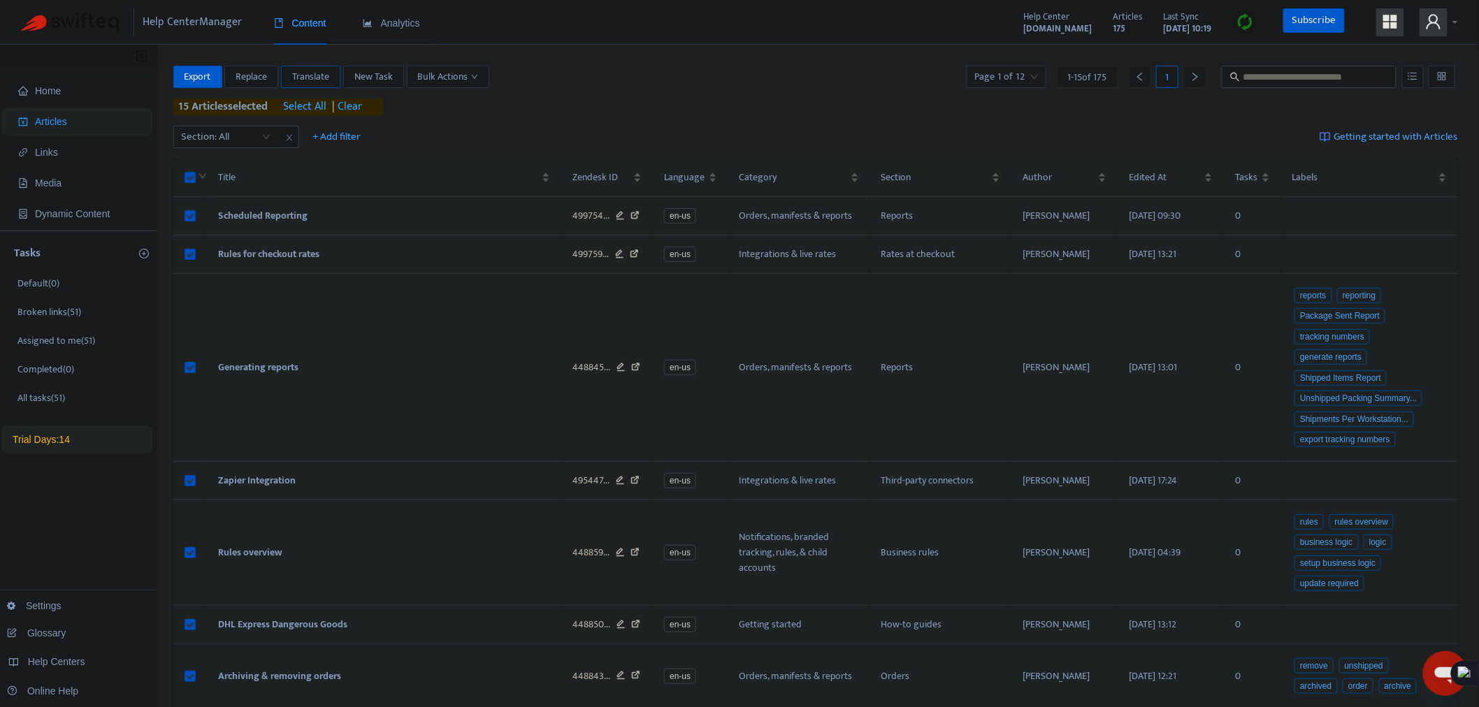
click at [319, 72] on span "Translate" at bounding box center [310, 76] width 37 height 15
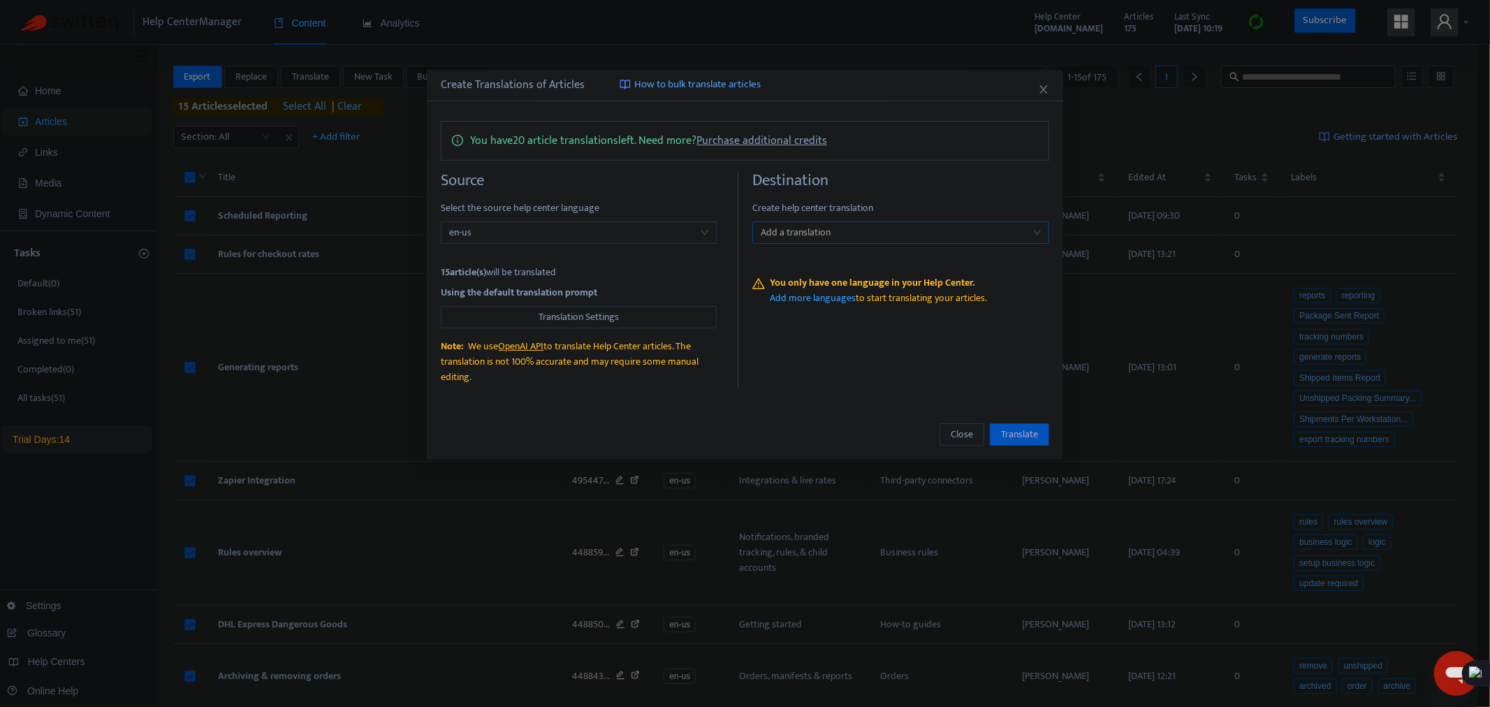
click at [825, 234] on div at bounding box center [894, 232] width 276 height 17
click at [887, 233] on div at bounding box center [894, 232] width 276 height 17
click at [1047, 87] on icon "close" at bounding box center [1043, 89] width 11 height 11
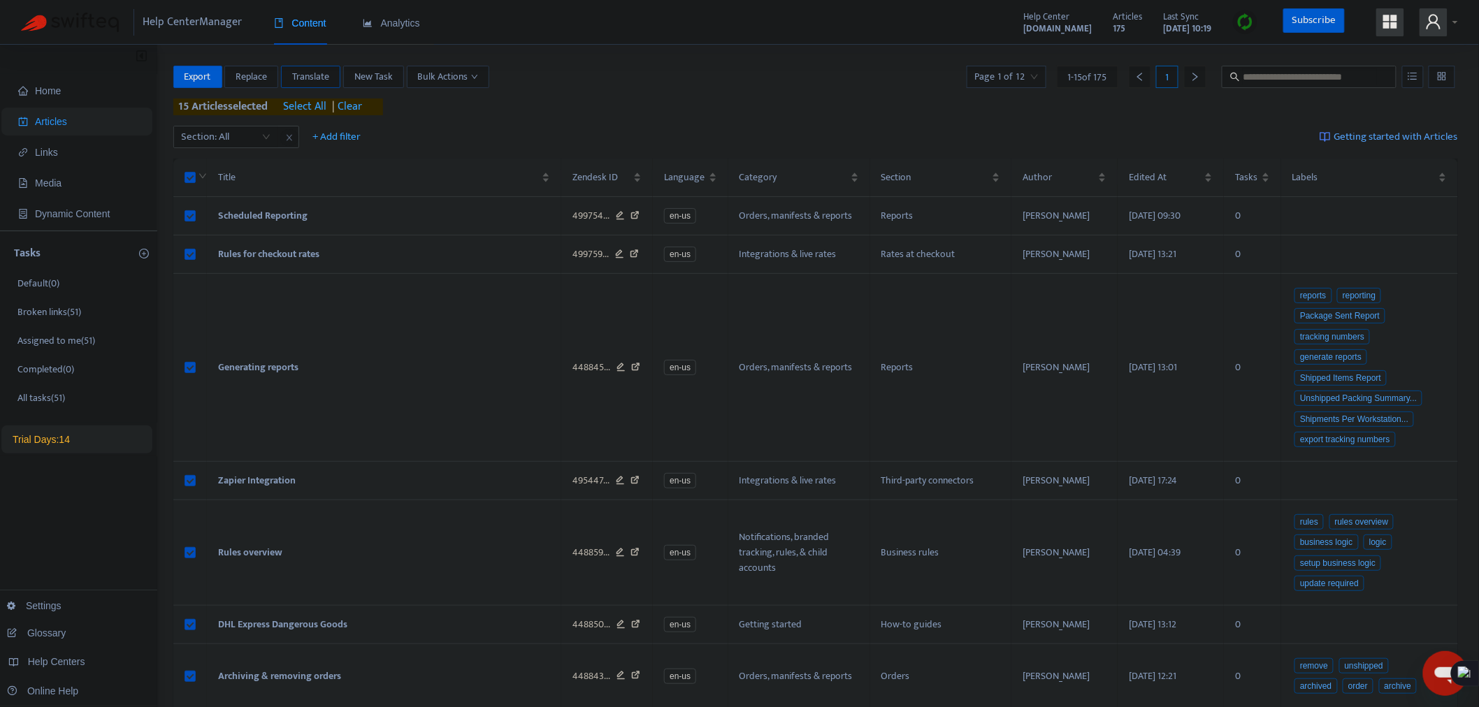
click at [306, 80] on span "Translate" at bounding box center [310, 76] width 37 height 15
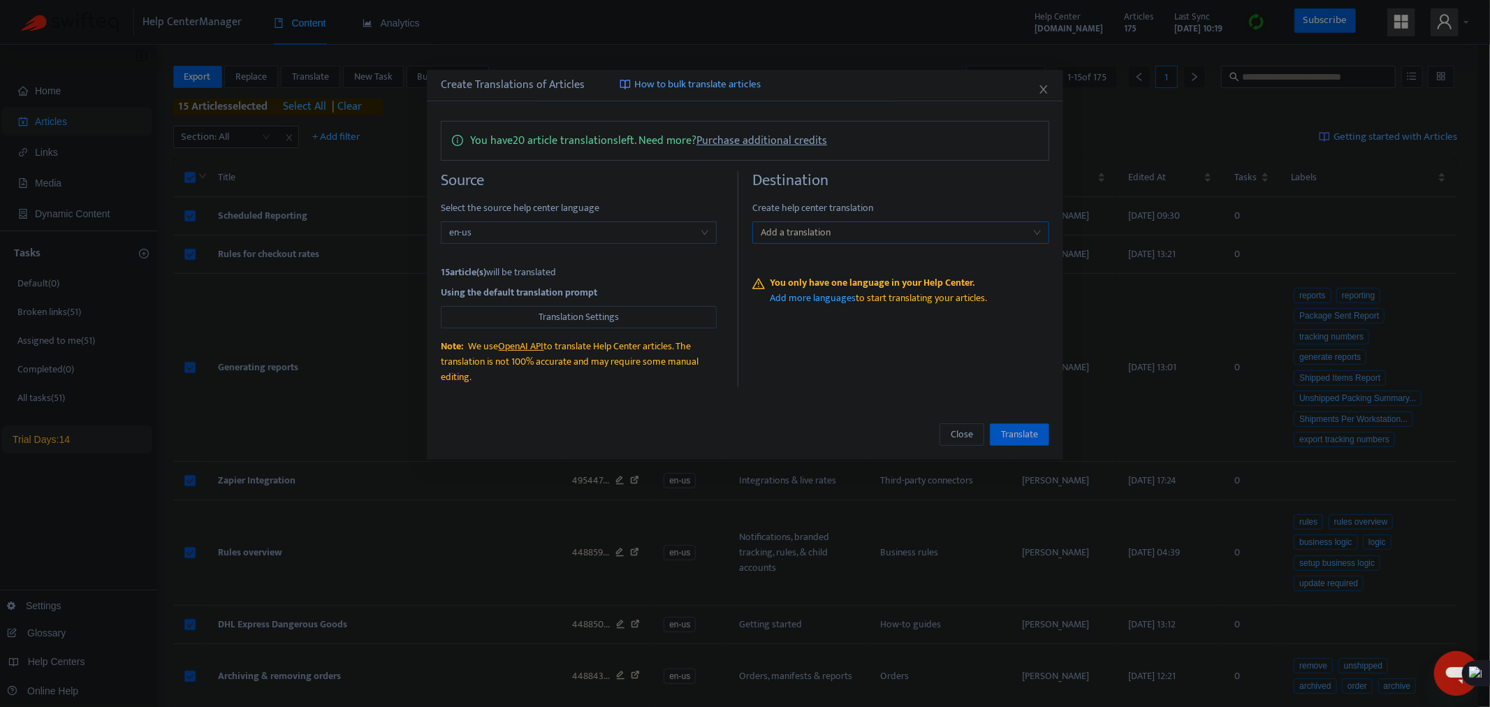
click at [872, 225] on div at bounding box center [894, 232] width 276 height 17
click at [999, 221] on div "Add a translation" at bounding box center [901, 232] width 297 height 22
click at [388, 157] on div "Create Translations of Articles How to bulk translate articles You have 20 arti…" at bounding box center [745, 353] width 1490 height 707
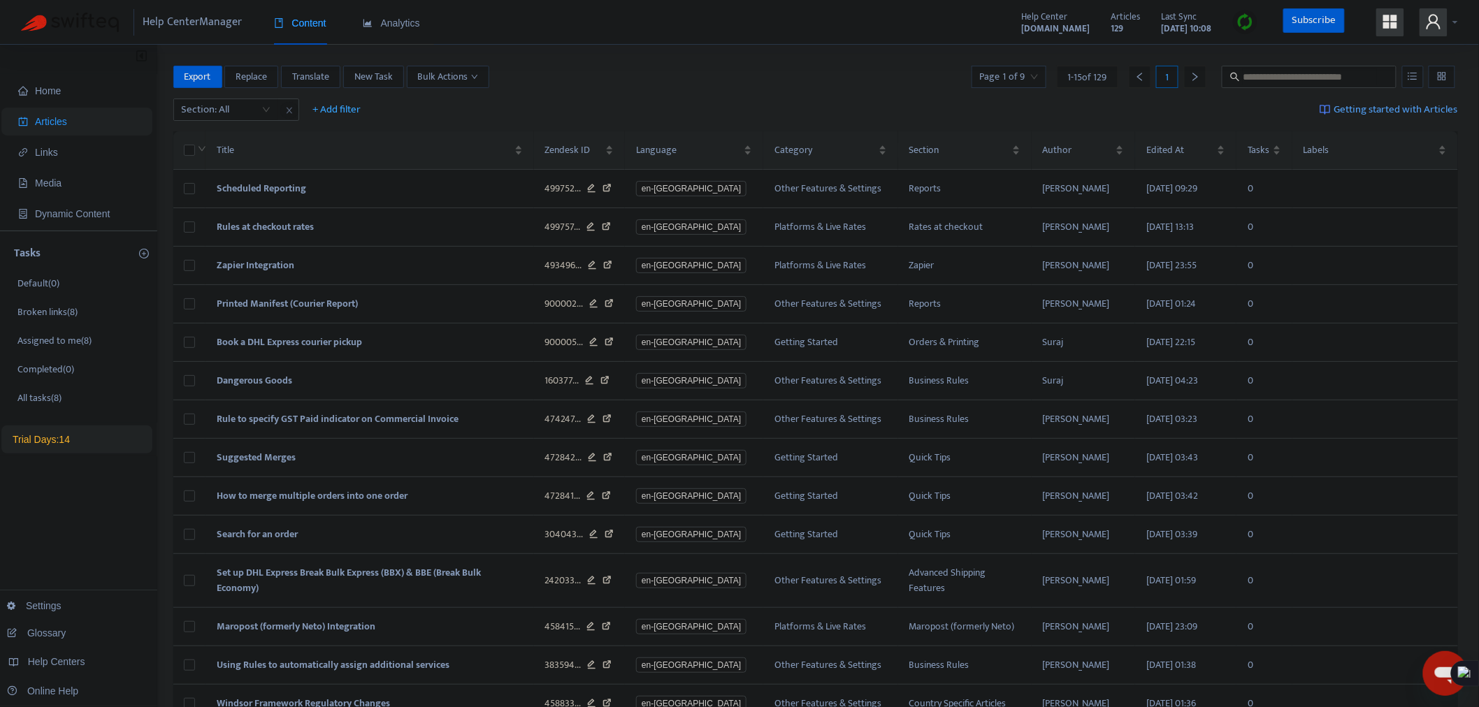
click at [1450, 23] on div at bounding box center [1438, 22] width 38 height 28
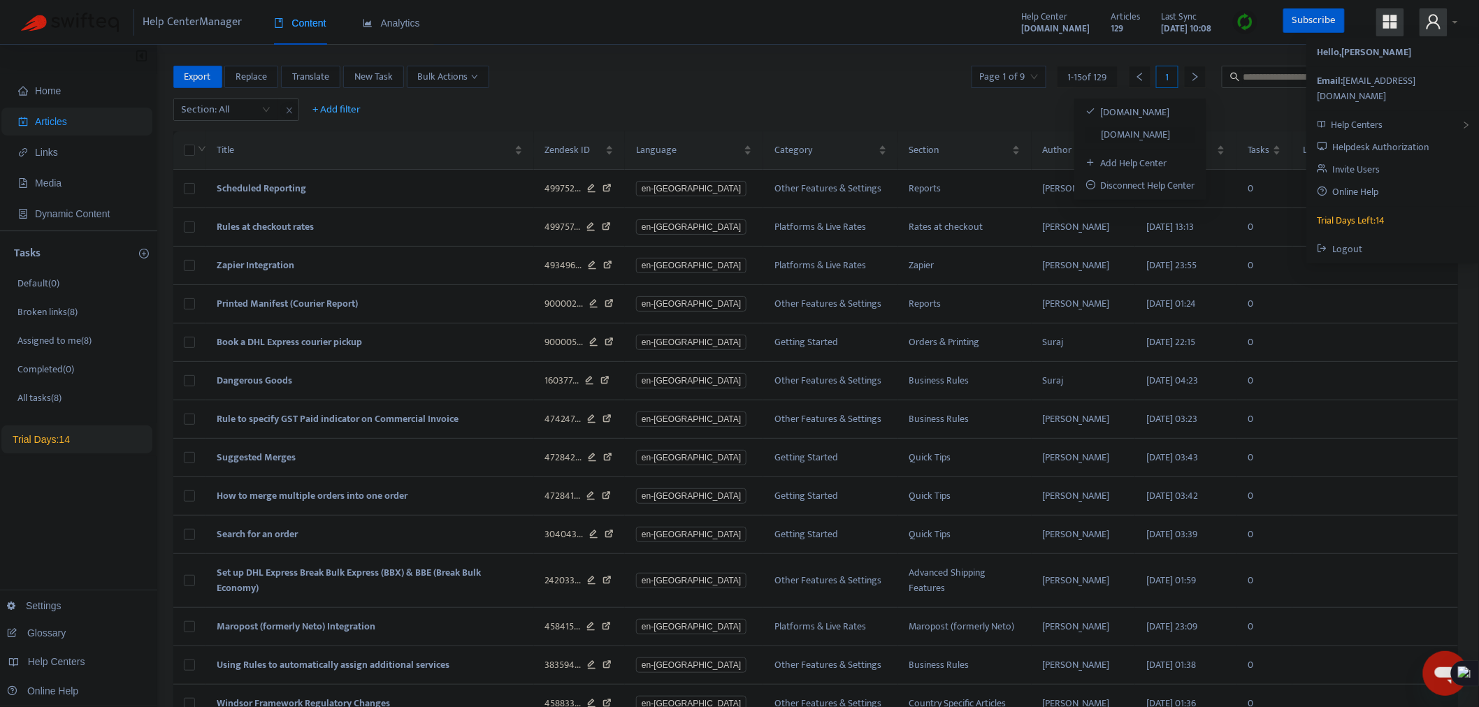
click at [1170, 131] on link "dhlexpresscommerceknowledge.zendesk.com" at bounding box center [1127, 134] width 85 height 16
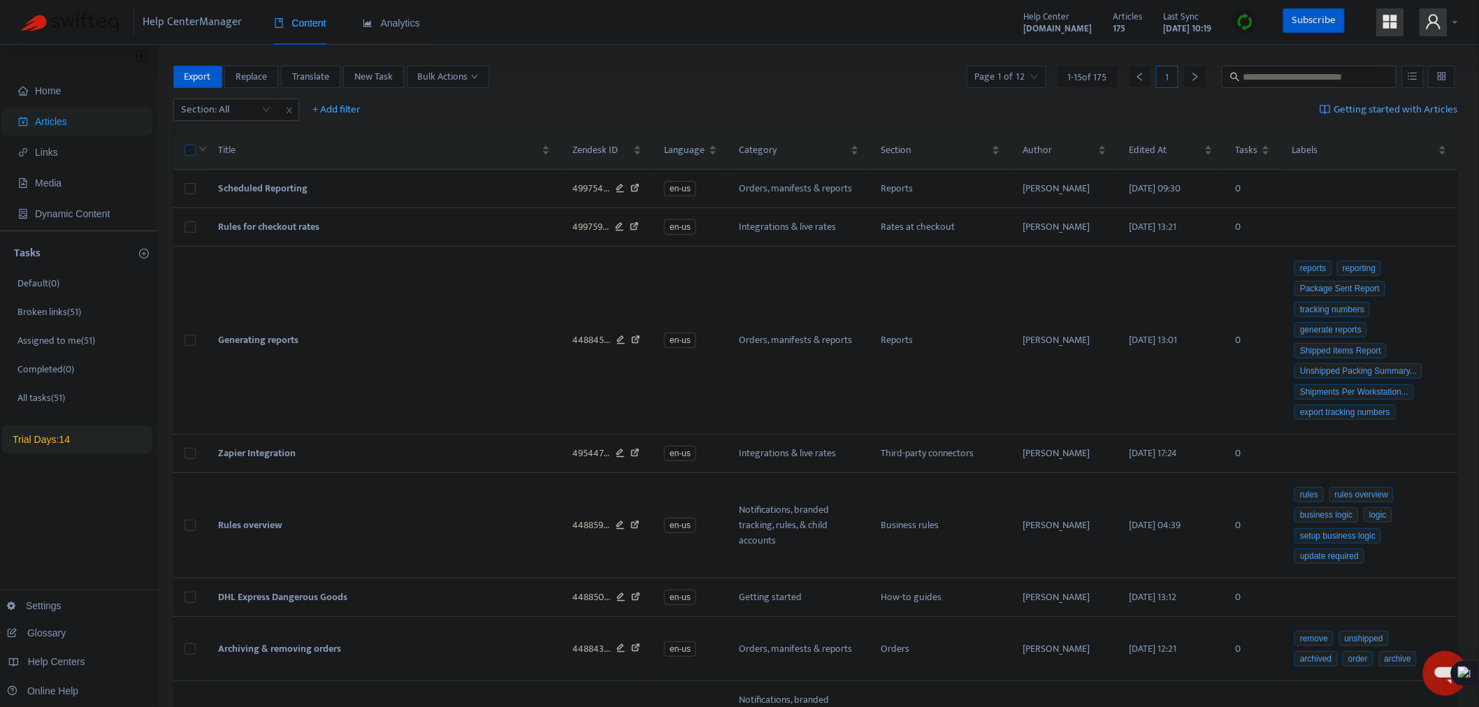
click at [184, 157] on label at bounding box center [189, 150] width 11 height 15
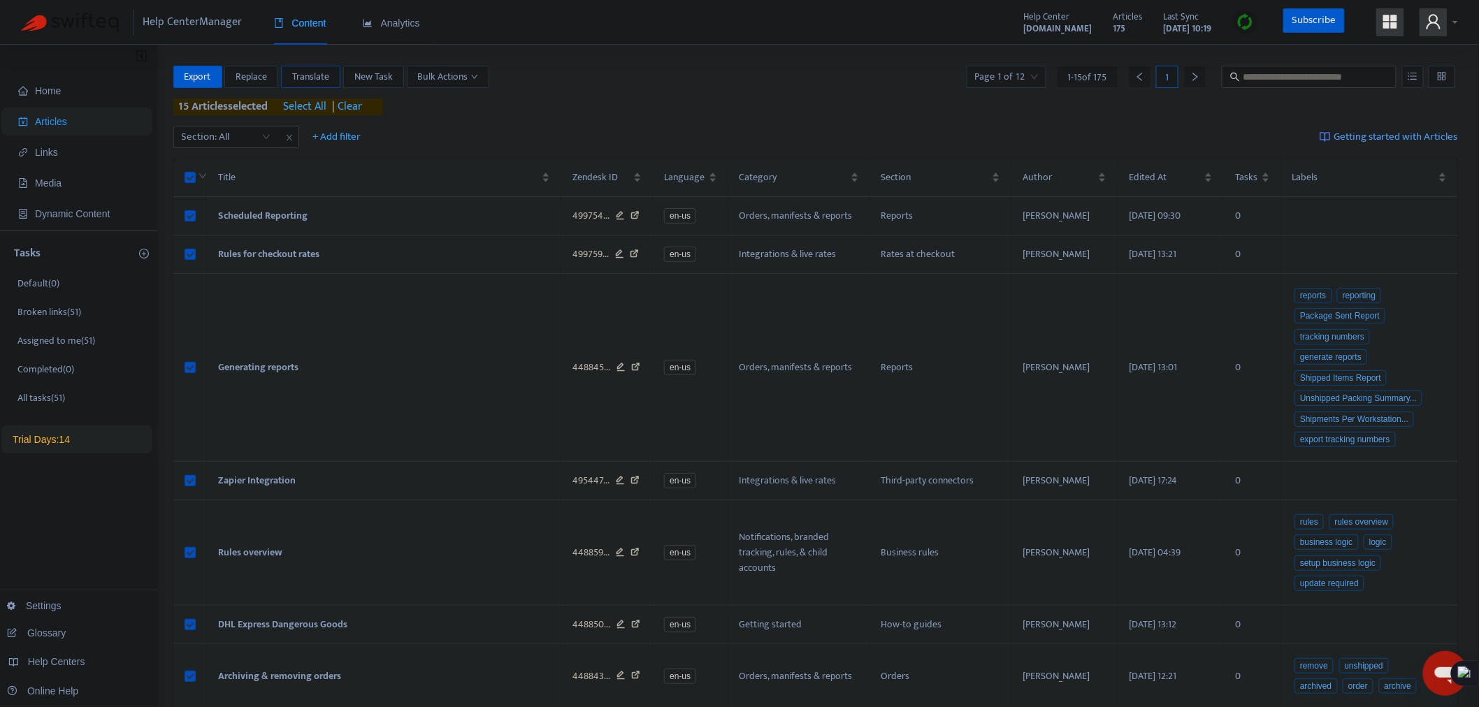
click at [312, 75] on span "Translate" at bounding box center [310, 76] width 37 height 15
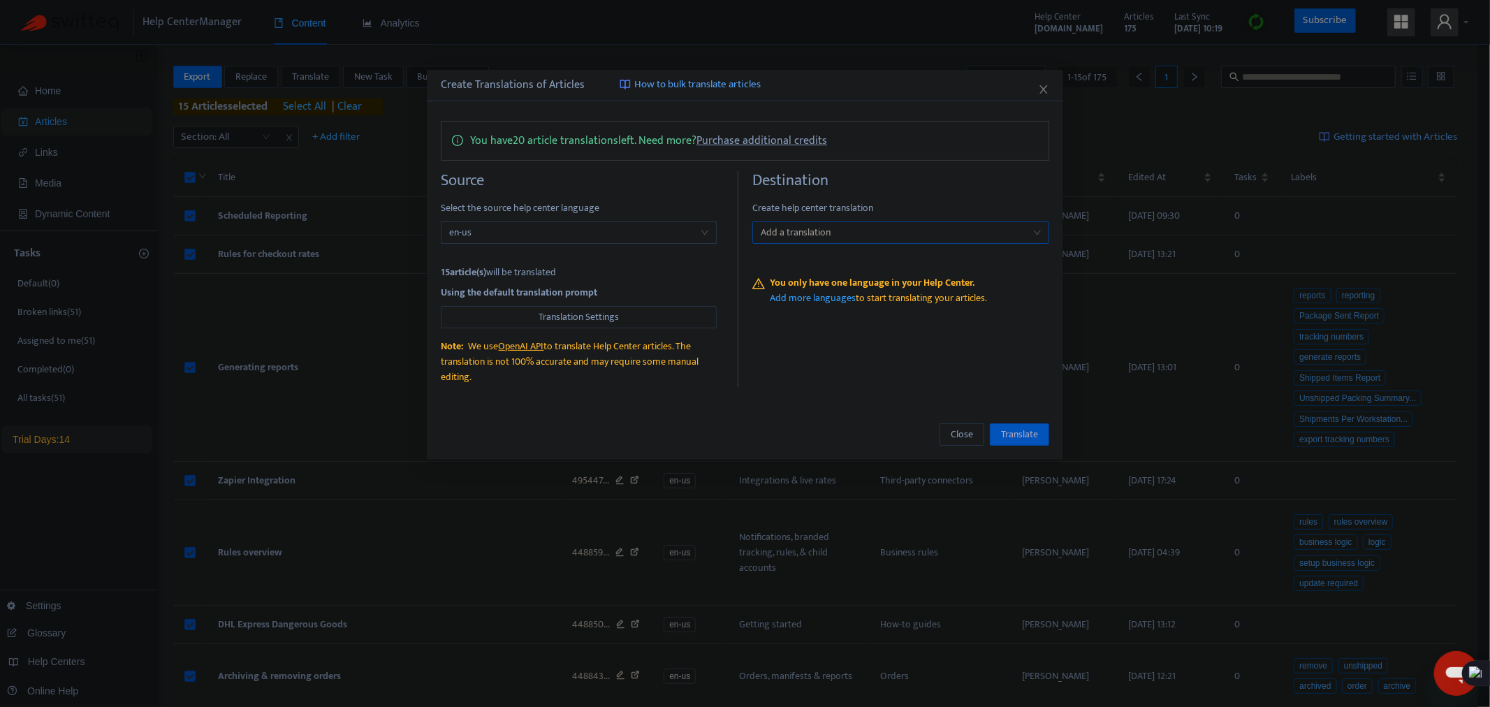
click at [787, 226] on div at bounding box center [894, 232] width 276 height 17
click at [896, 240] on div at bounding box center [894, 232] width 276 height 17
click at [804, 299] on link "Add more languages" at bounding box center [813, 298] width 86 height 16
click at [1044, 87] on icon "close" at bounding box center [1043, 89] width 11 height 11
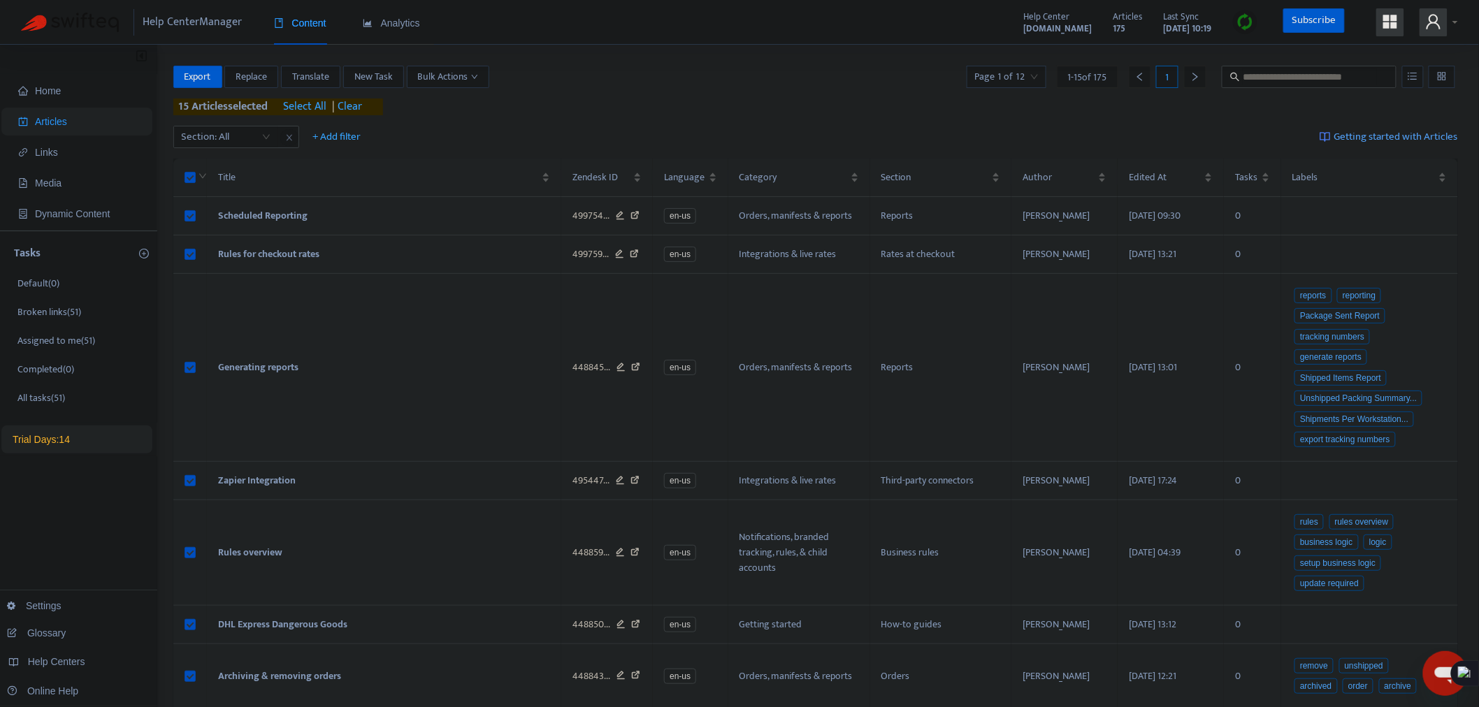
click at [1251, 18] on img at bounding box center [1244, 21] width 17 height 17
click at [1289, 43] on link "Quick Sync" at bounding box center [1274, 51] width 59 height 16
click at [298, 75] on span "Translate" at bounding box center [310, 76] width 37 height 15
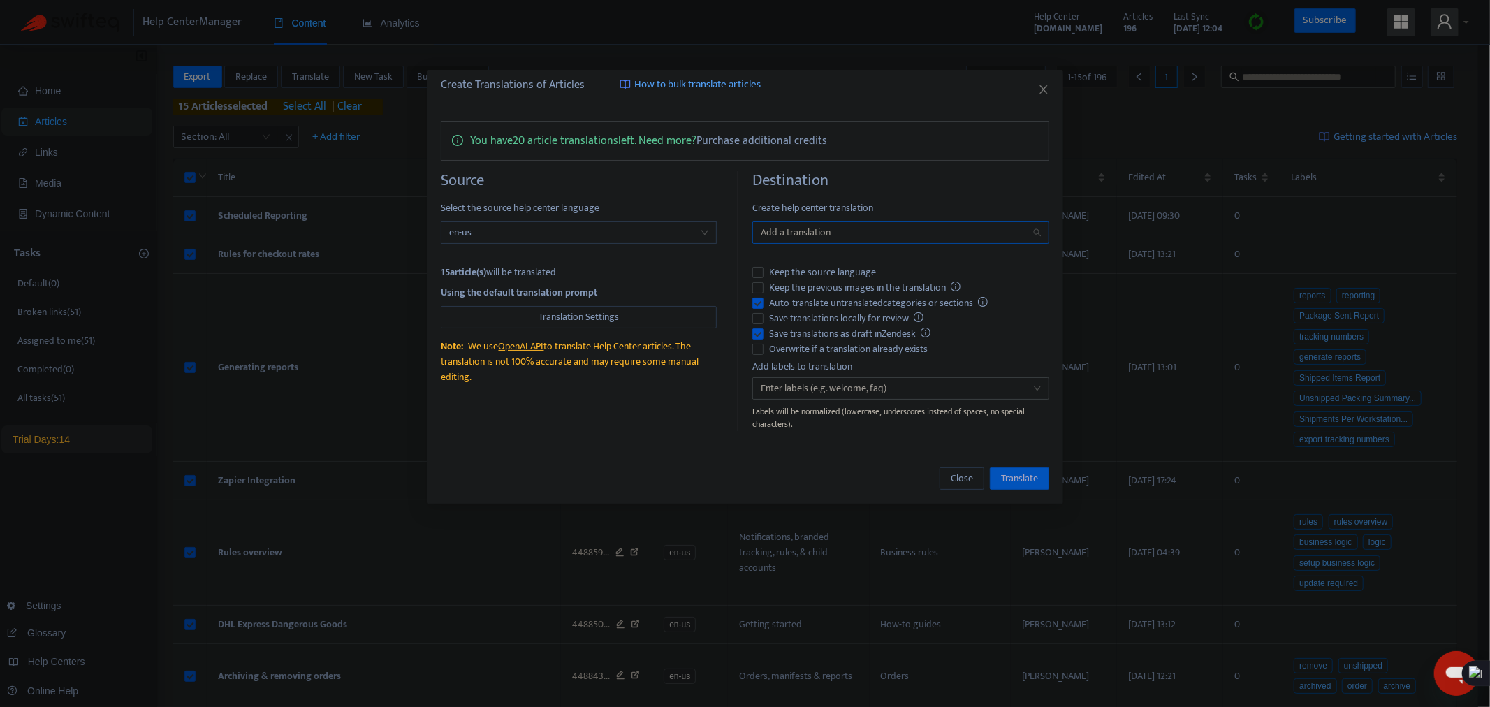
click at [792, 233] on div at bounding box center [894, 232] width 276 height 17
click at [847, 286] on div "English (UK) ( en-gb )" at bounding box center [901, 282] width 275 height 15
click at [608, 495] on div "Close Translate" at bounding box center [745, 478] width 637 height 50
click at [899, 392] on div at bounding box center [894, 388] width 276 height 17
click at [645, 447] on div "Create Translations of Articles How to bulk translate articles You have 20 arti…" at bounding box center [745, 287] width 637 height 434
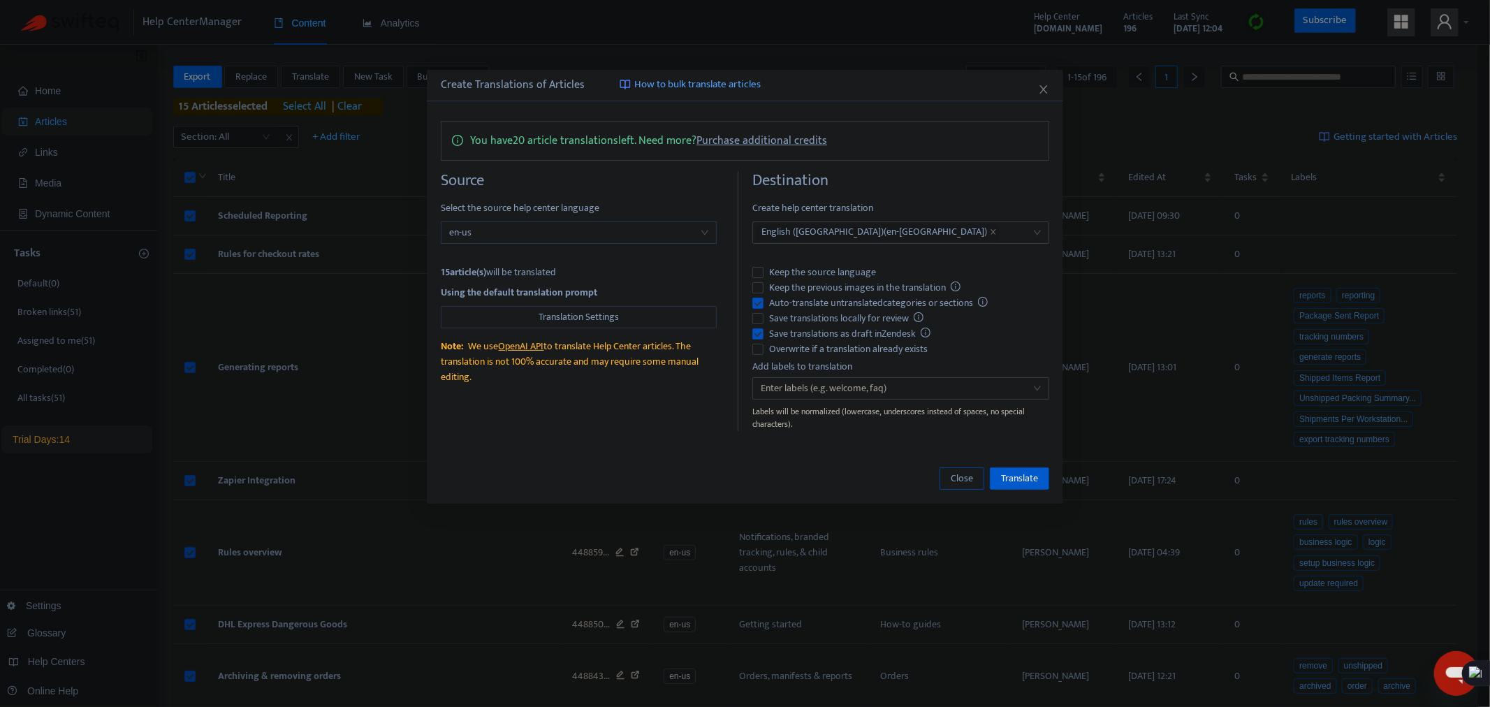
click at [967, 479] on span "Close" at bounding box center [962, 478] width 22 height 15
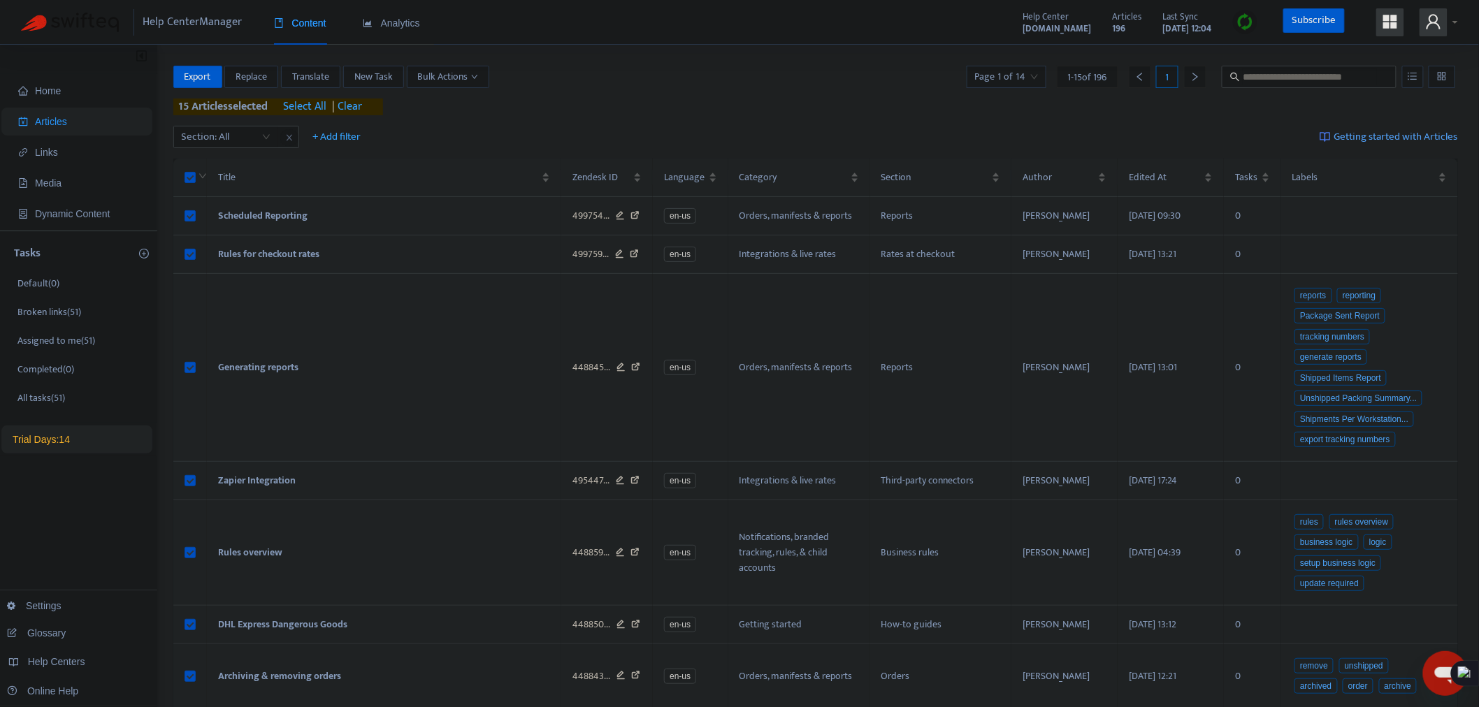
click at [173, 177] on th at bounding box center [190, 178] width 34 height 38
click at [307, 88] on div "Export Replace Translate New Task Bulk Actions Page 1 of 14 1 - 15 of 196 1 1 a…" at bounding box center [815, 91] width 1285 height 50
click at [312, 74] on span "Translate" at bounding box center [310, 76] width 37 height 15
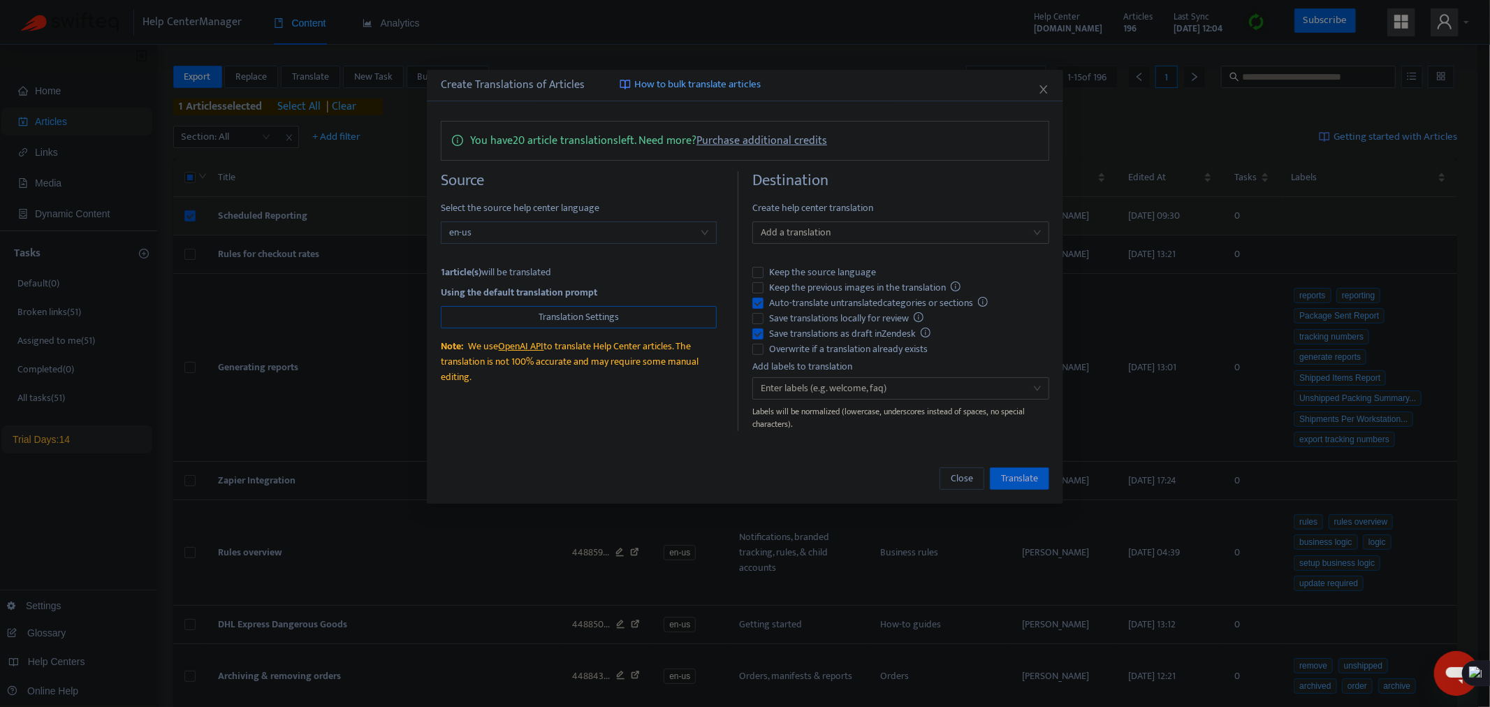
click at [685, 323] on button "Translation Settings" at bounding box center [579, 317] width 276 height 22
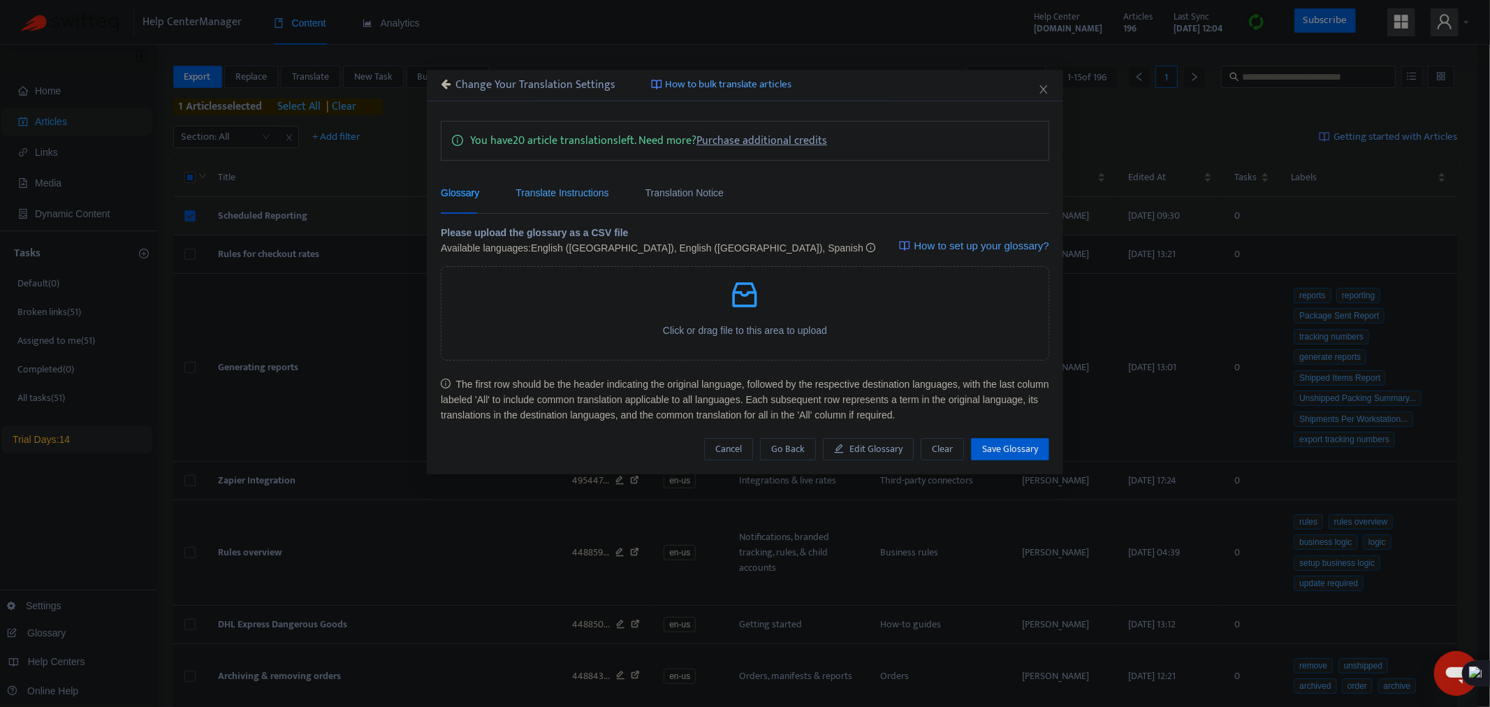
click at [546, 187] on div "Translate Instructions" at bounding box center [562, 192] width 93 height 15
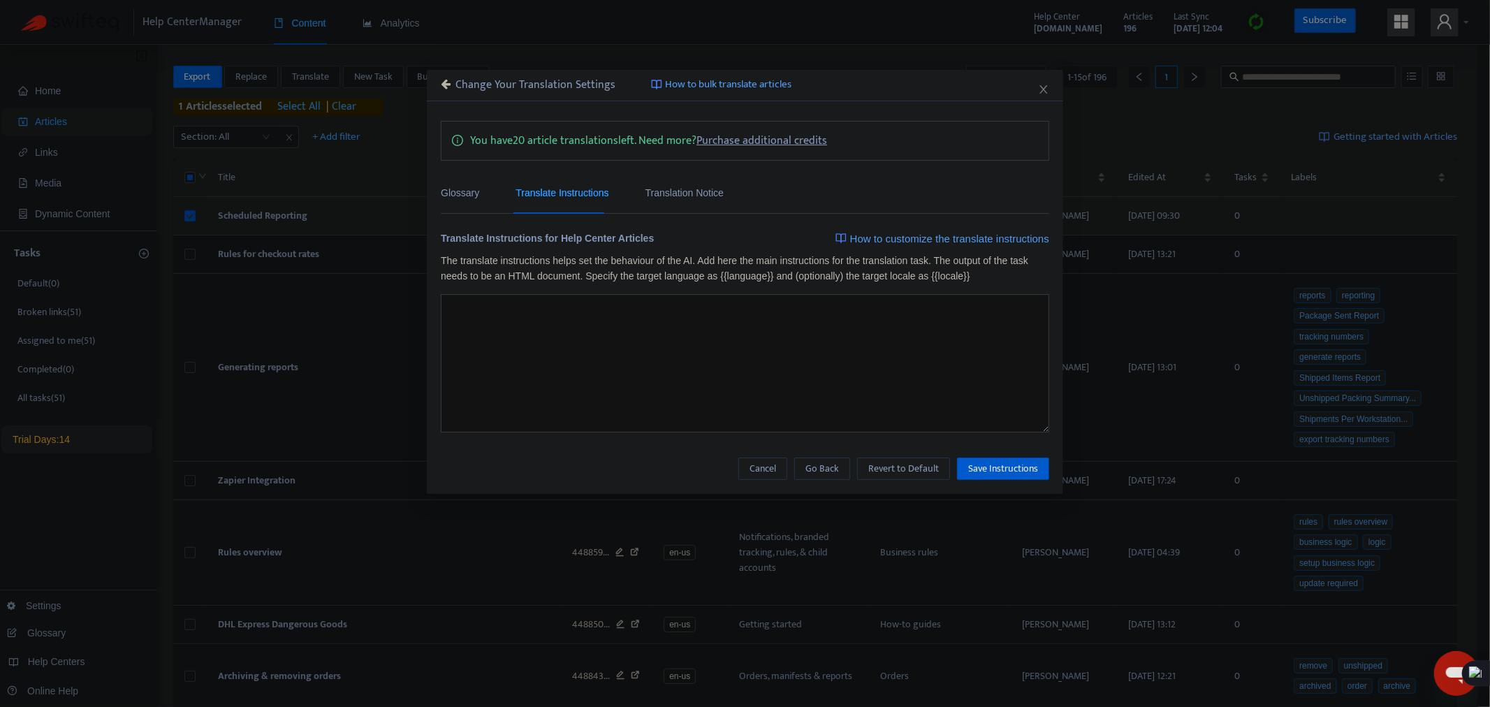
type textarea "**********"
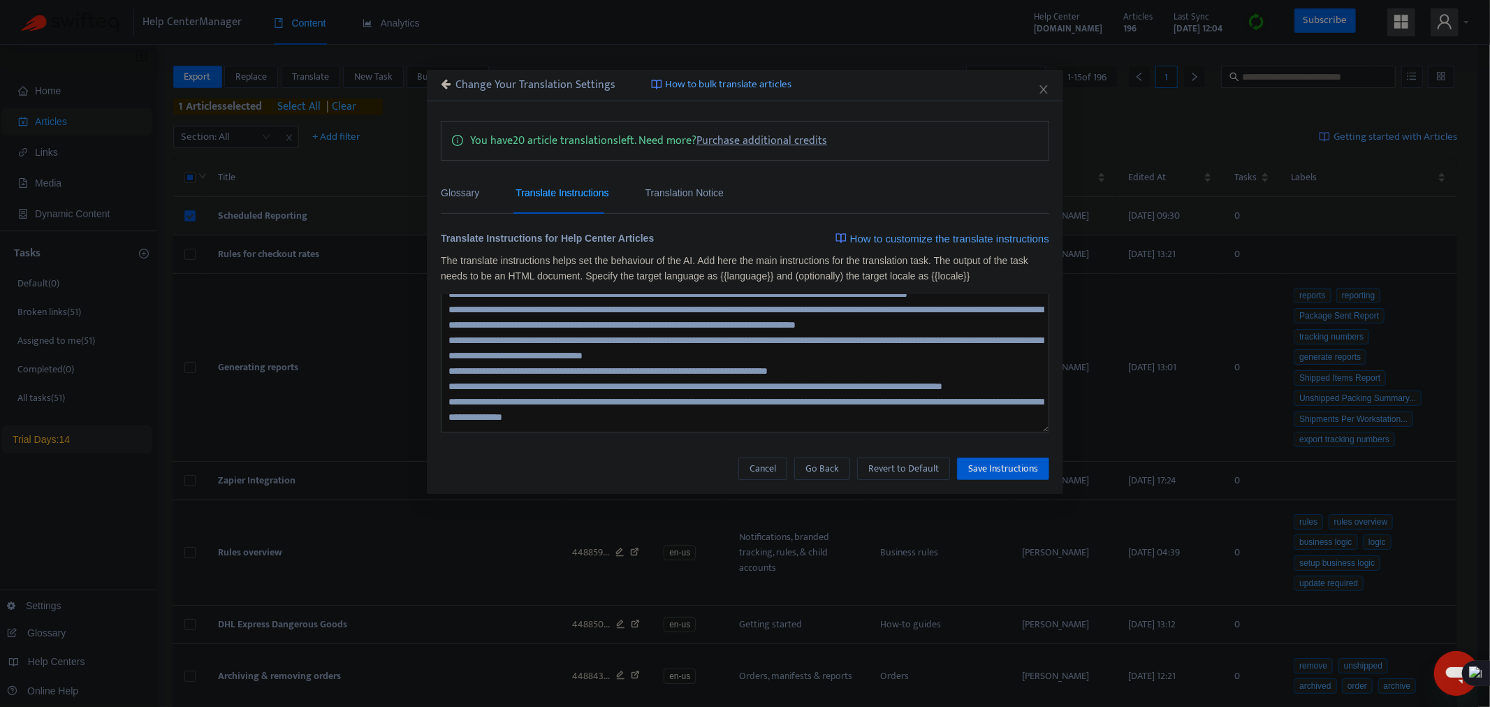
scroll to position [77, 0]
click at [906, 231] on span "How to customize the translate instructions" at bounding box center [949, 239] width 199 height 17
click at [693, 200] on div "Translation Notice" at bounding box center [685, 192] width 78 height 15
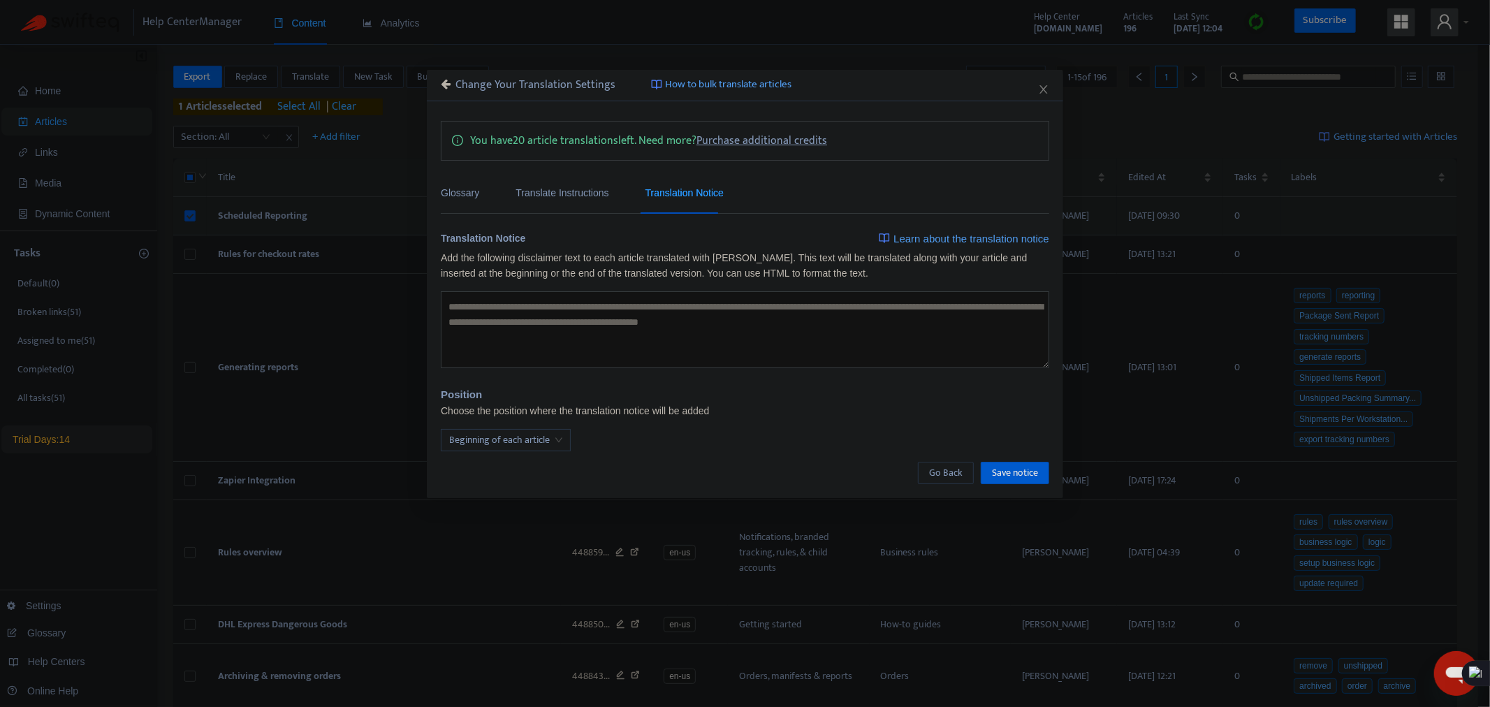
click at [539, 310] on textarea at bounding box center [745, 329] width 609 height 77
click at [545, 185] on div "Translate Instructions" at bounding box center [562, 192] width 93 height 15
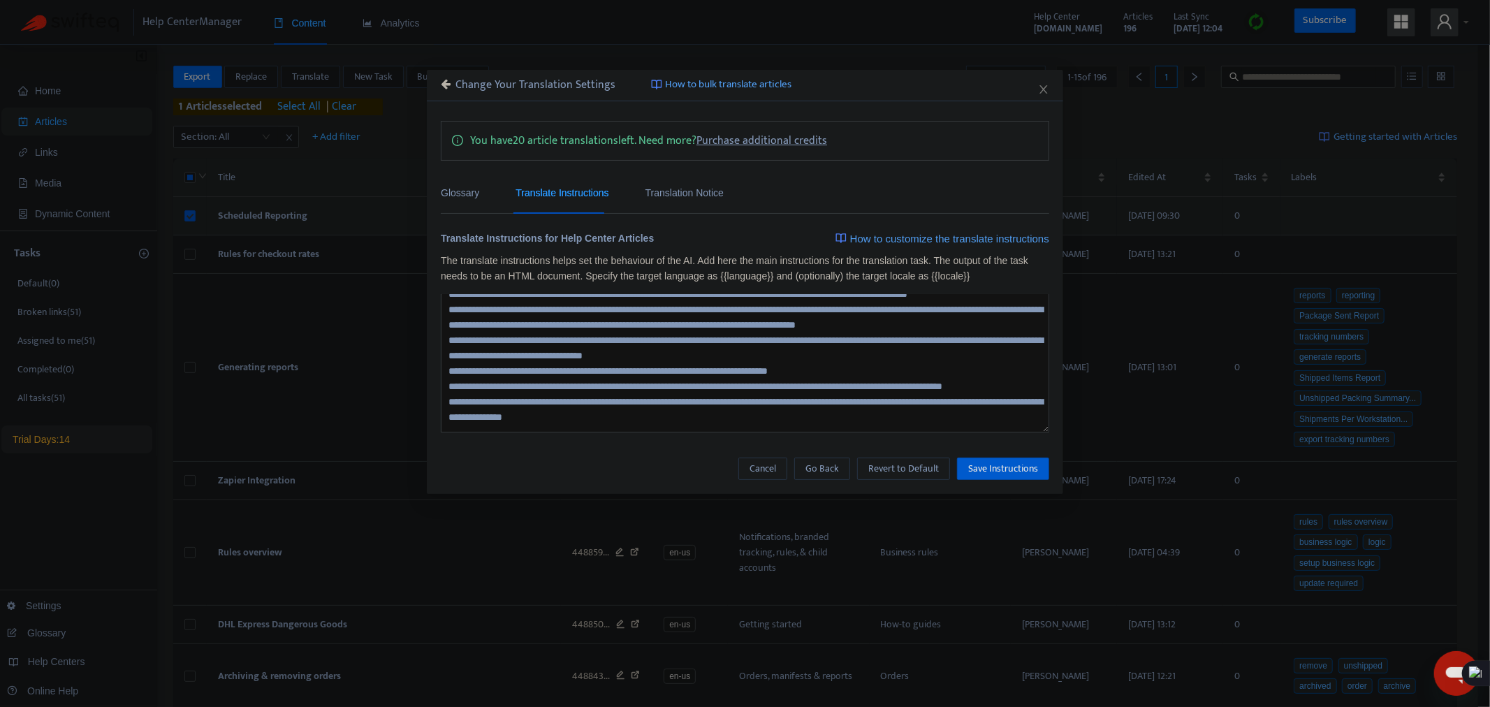
click at [843, 361] on textarea at bounding box center [745, 363] width 609 height 138
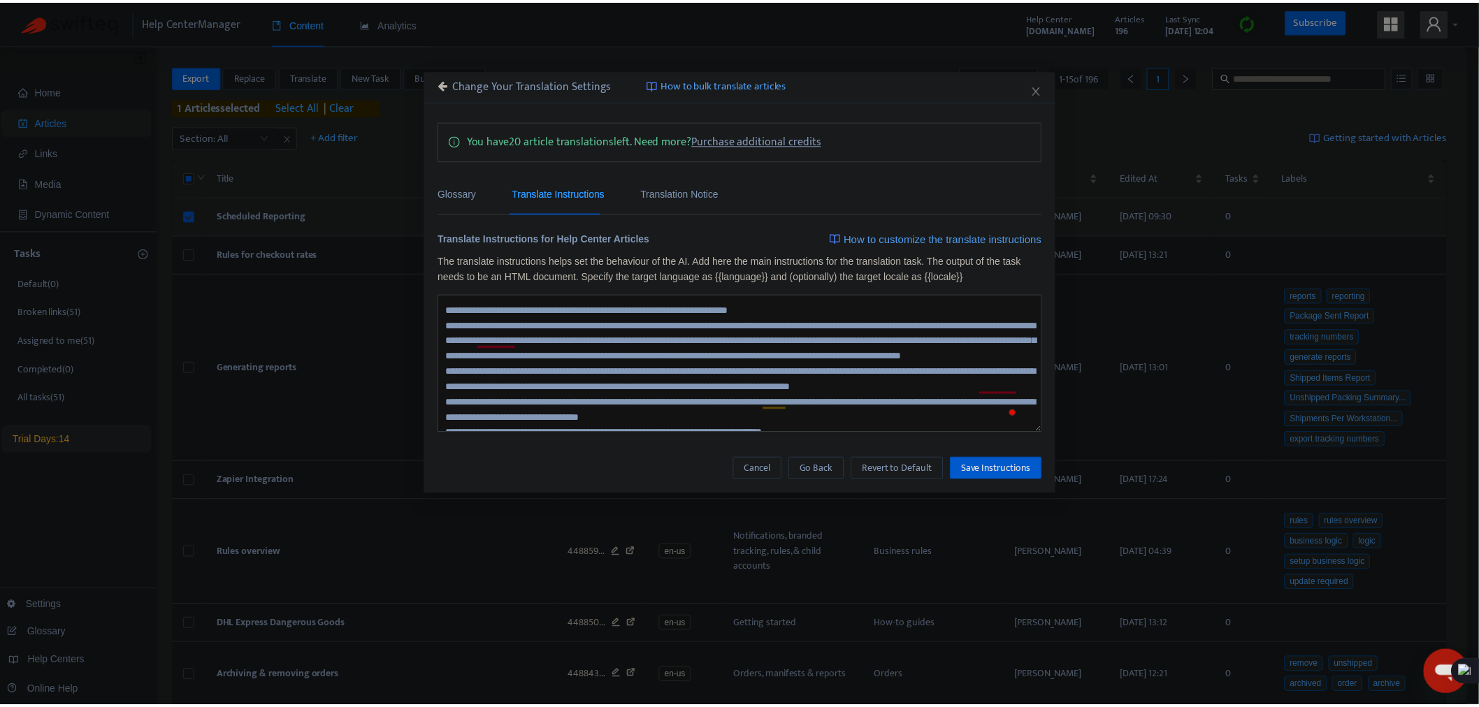
scroll to position [0, 0]
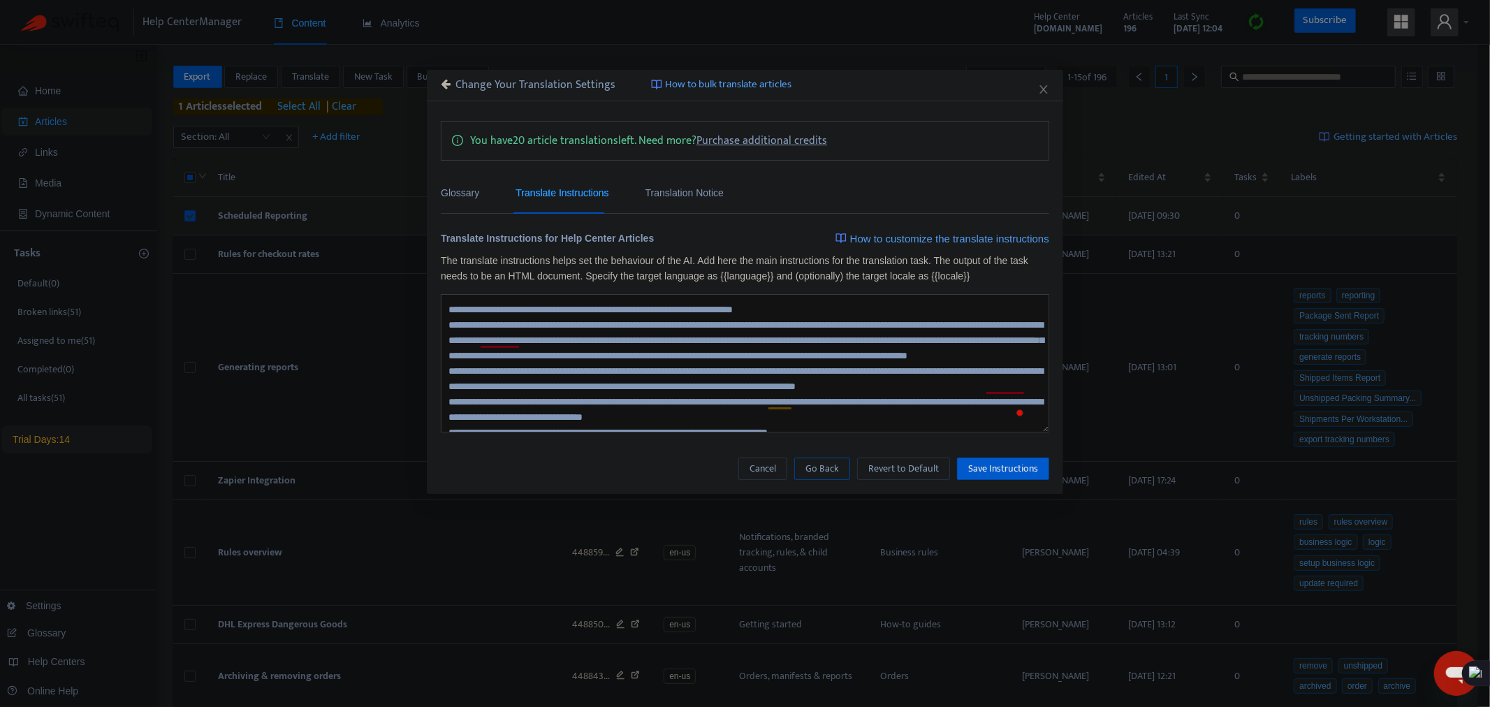
click at [821, 461] on span "Go Back" at bounding box center [823, 468] width 34 height 15
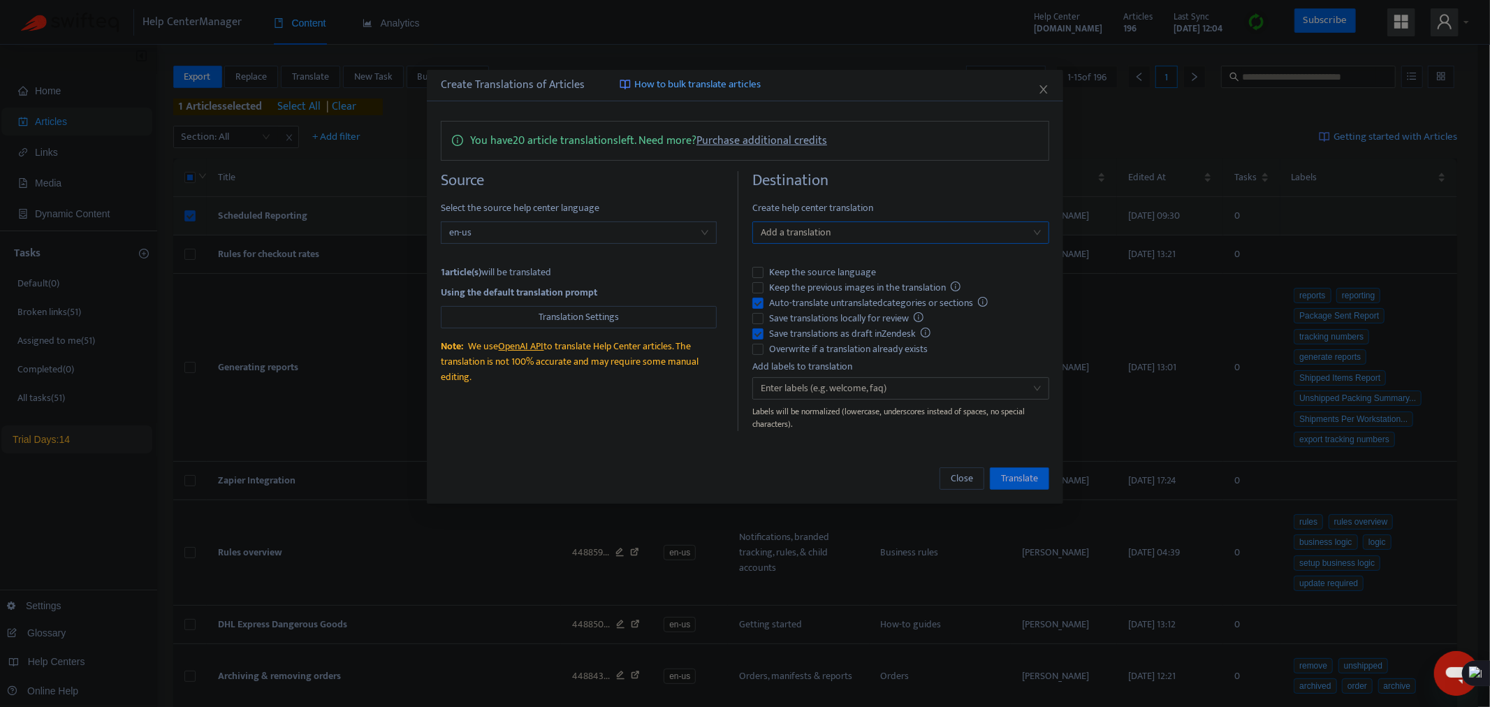
click at [863, 228] on div at bounding box center [894, 232] width 276 height 17
click at [1046, 87] on icon "close" at bounding box center [1044, 89] width 8 height 8
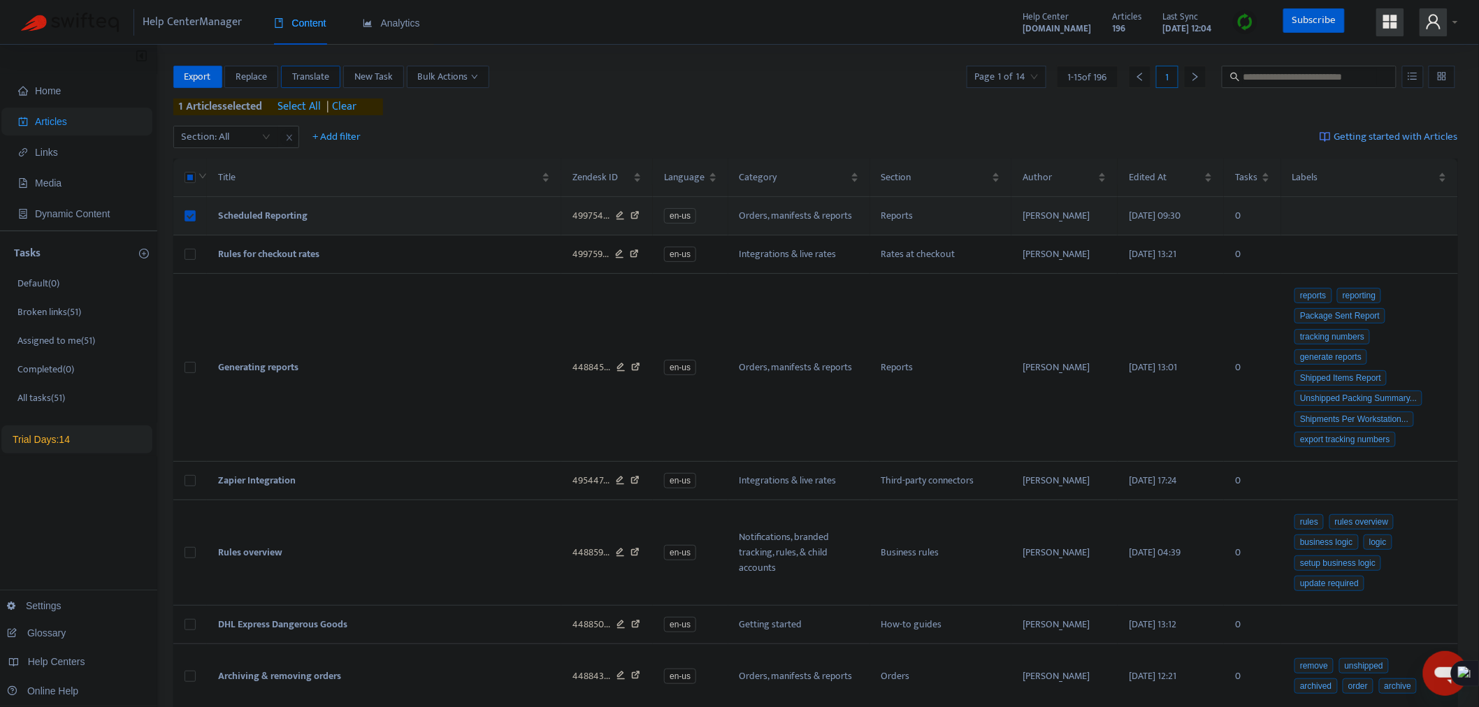
click at [317, 80] on span "Translate" at bounding box center [310, 76] width 37 height 15
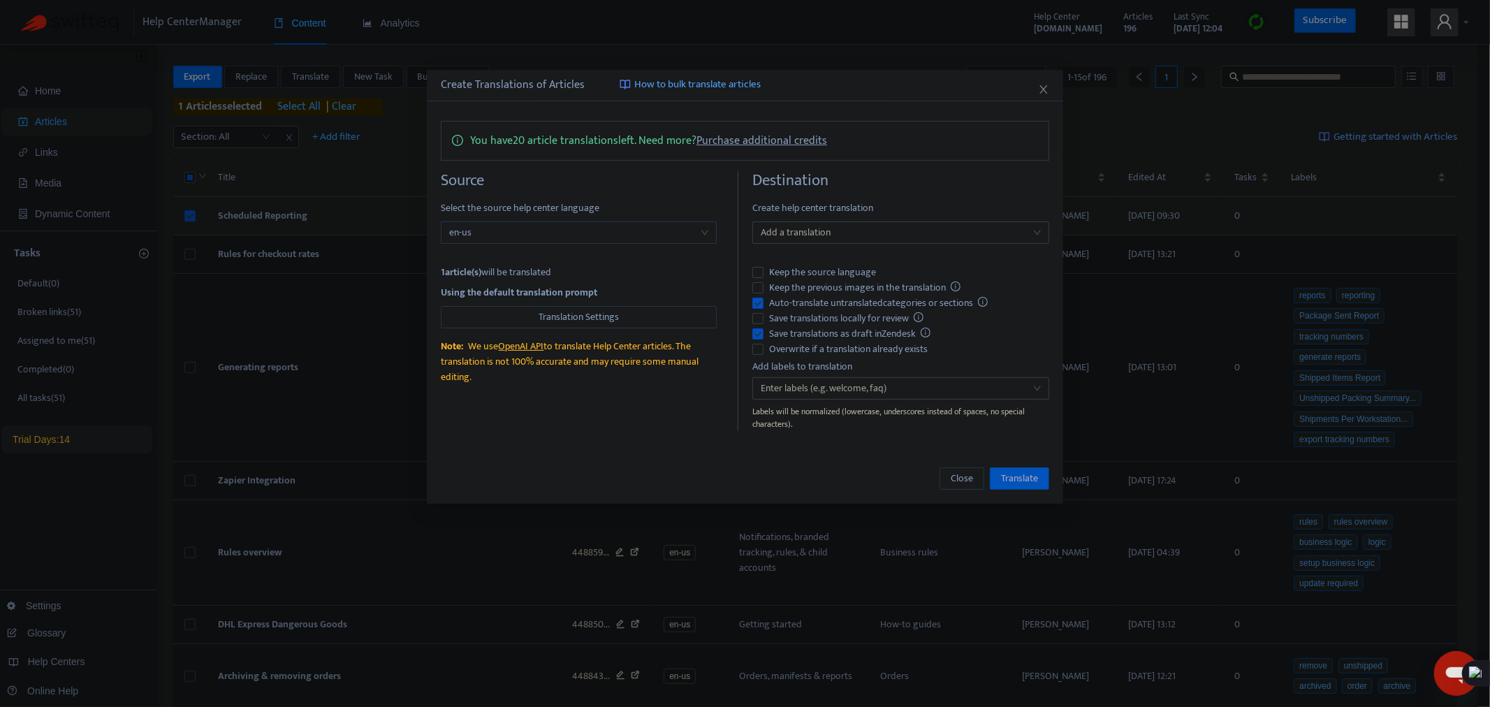
click at [857, 220] on div "Destination Create help center translation Add a translation Keep the source la…" at bounding box center [901, 301] width 297 height 260
click at [812, 232] on div at bounding box center [894, 232] width 276 height 17
click at [820, 286] on div "English (UK) ( en-gb )" at bounding box center [901, 282] width 275 height 15
click at [1029, 480] on span "Translate" at bounding box center [1019, 478] width 37 height 15
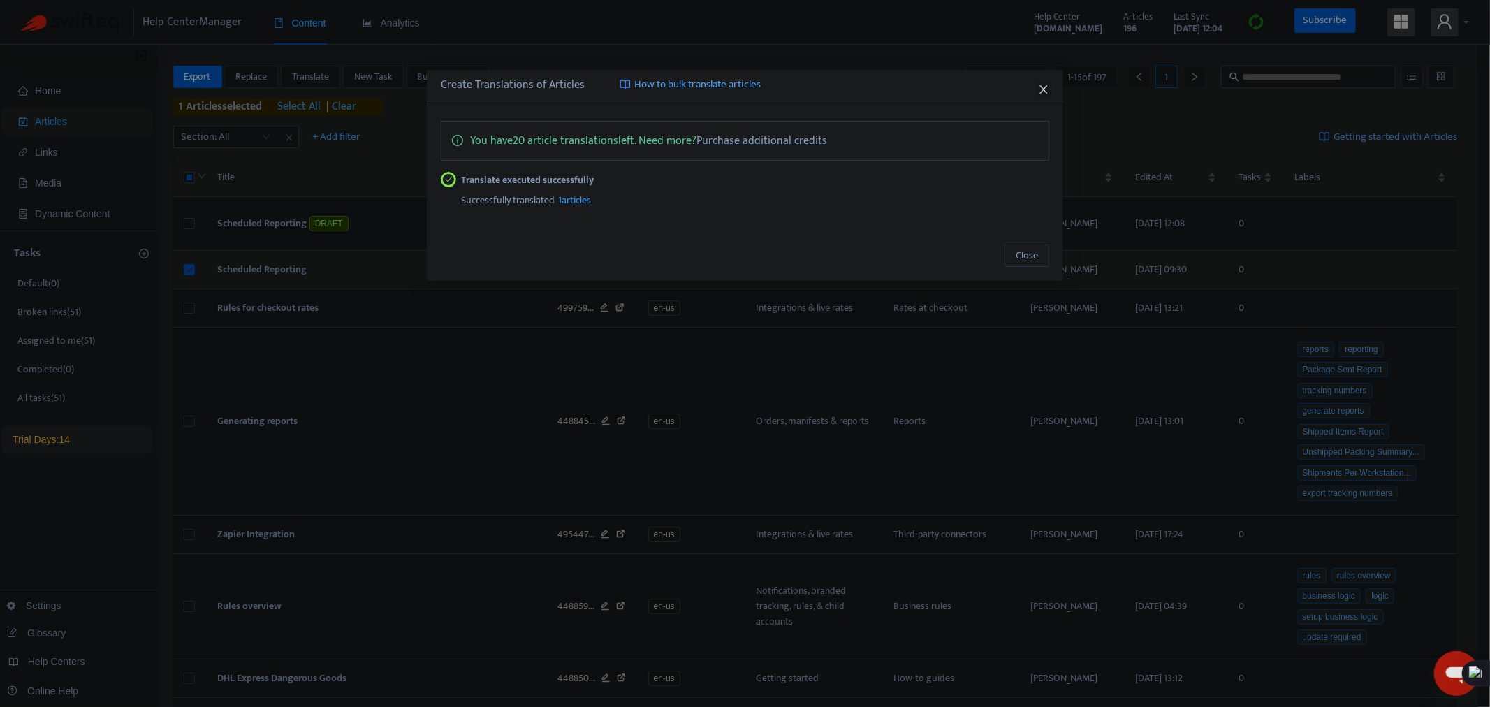
click at [1045, 86] on icon "close" at bounding box center [1043, 89] width 11 height 11
